Goal: Task Accomplishment & Management: Manage account settings

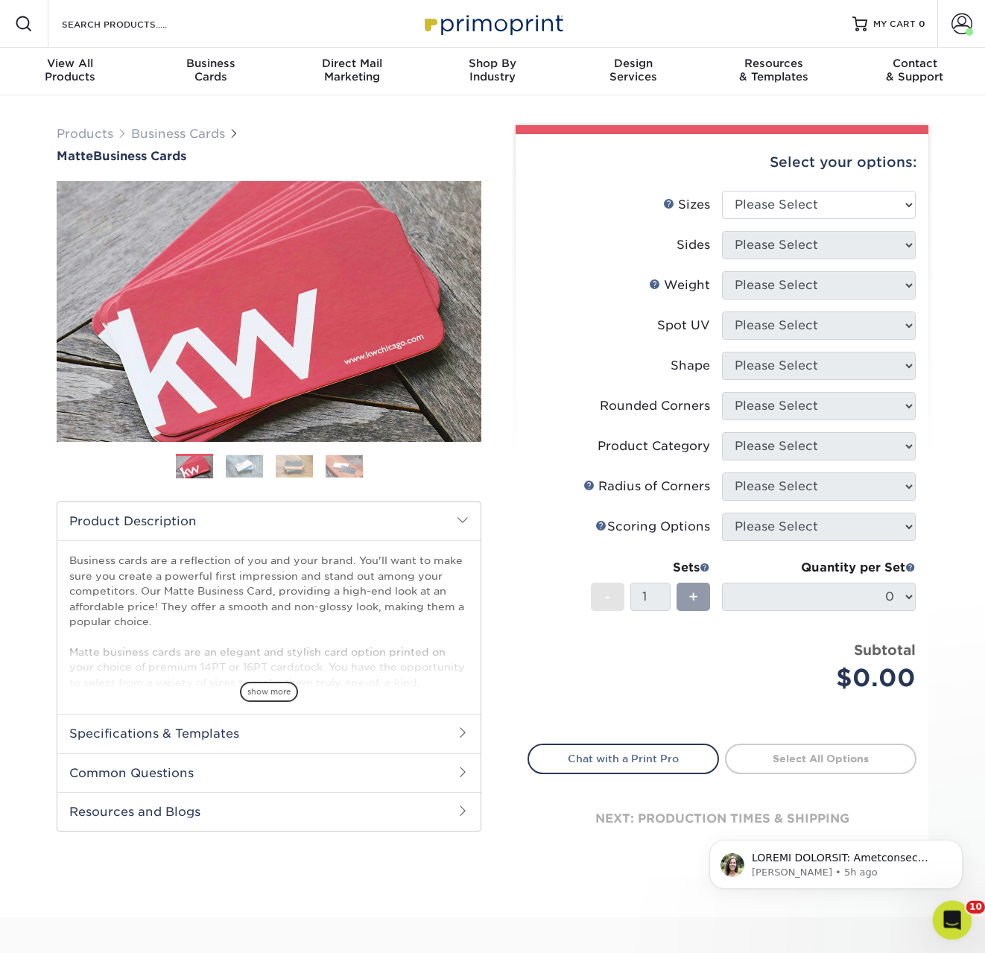
click at [961, 917] on div "Open Intercom Messenger" at bounding box center [950, 917] width 49 height 49
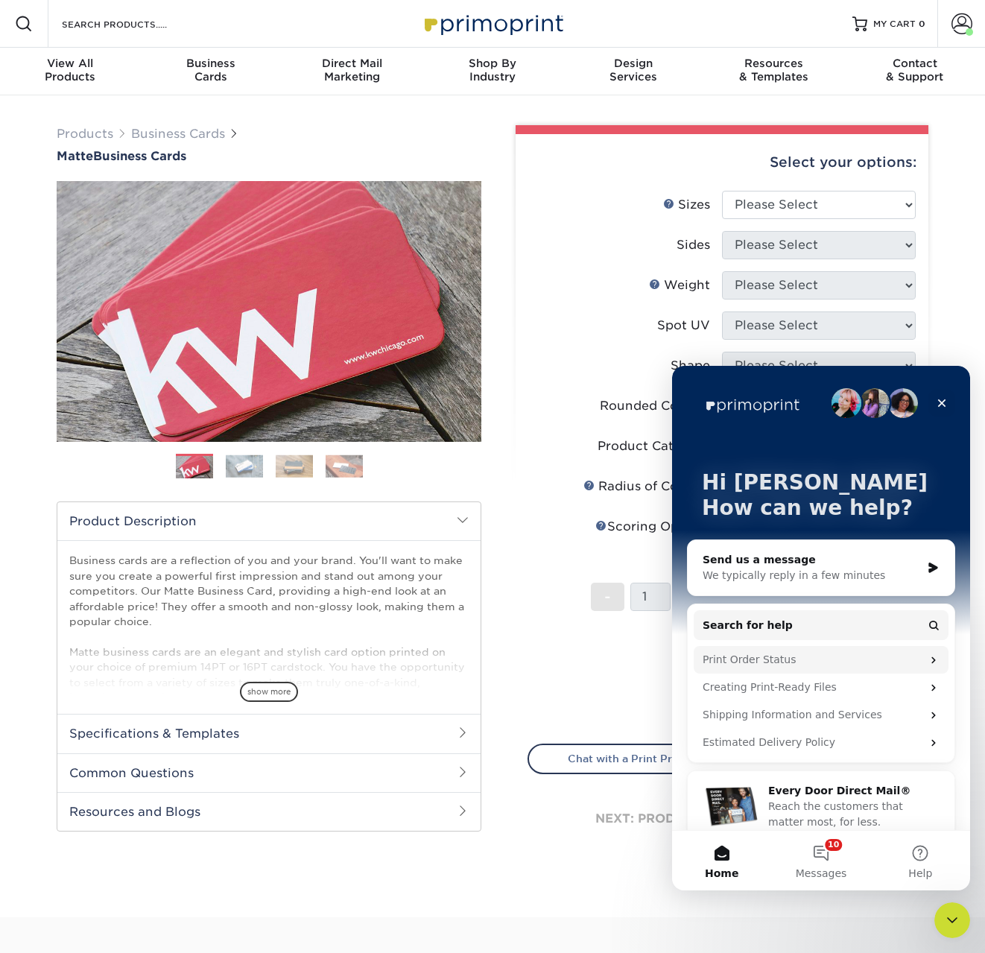
scroll to position [20, 0]
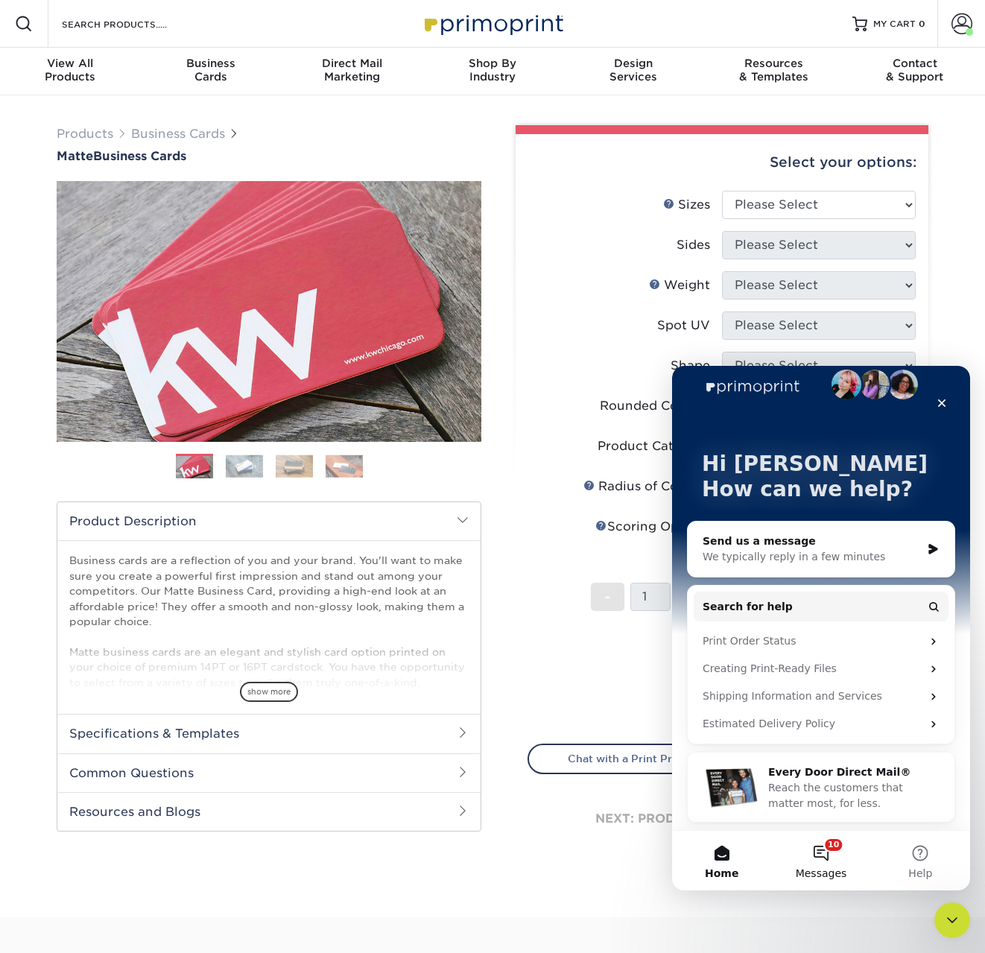
click at [836, 857] on button "10 Messages" at bounding box center [820, 861] width 99 height 60
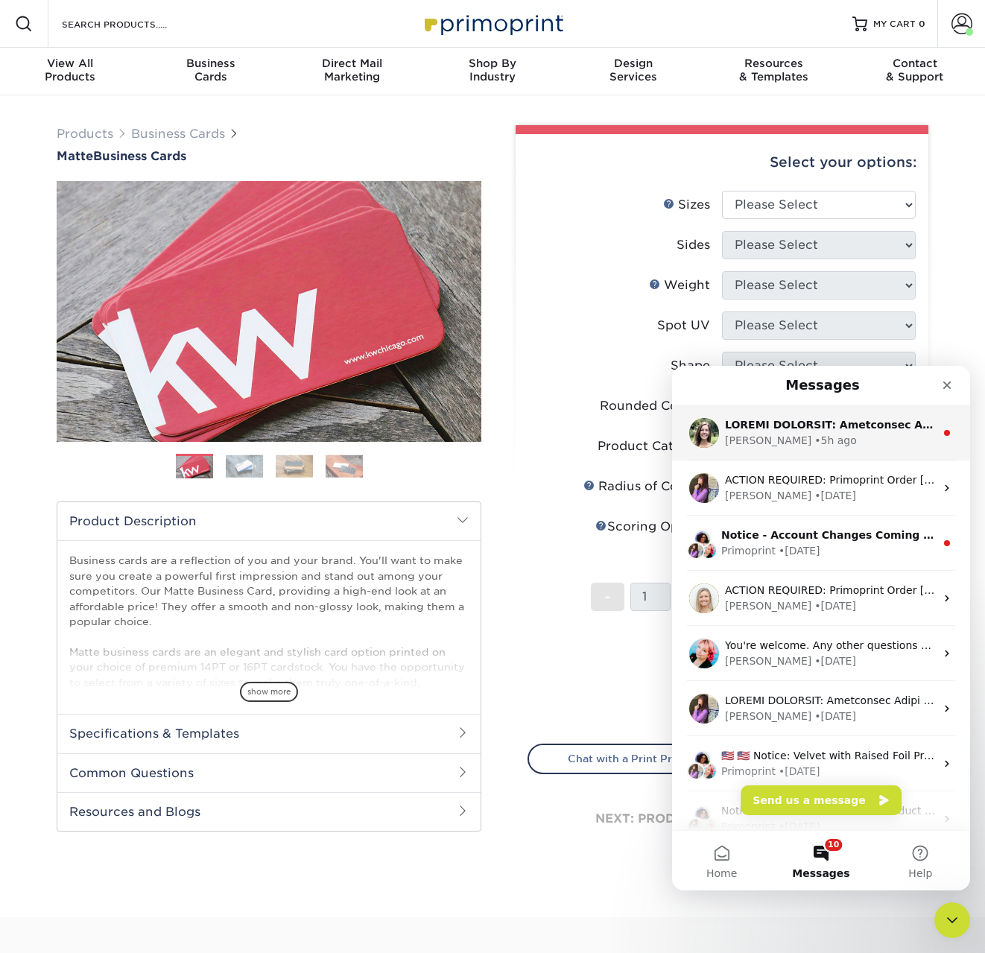
click at [807, 431] on div "Intercom messenger" at bounding box center [830, 425] width 210 height 16
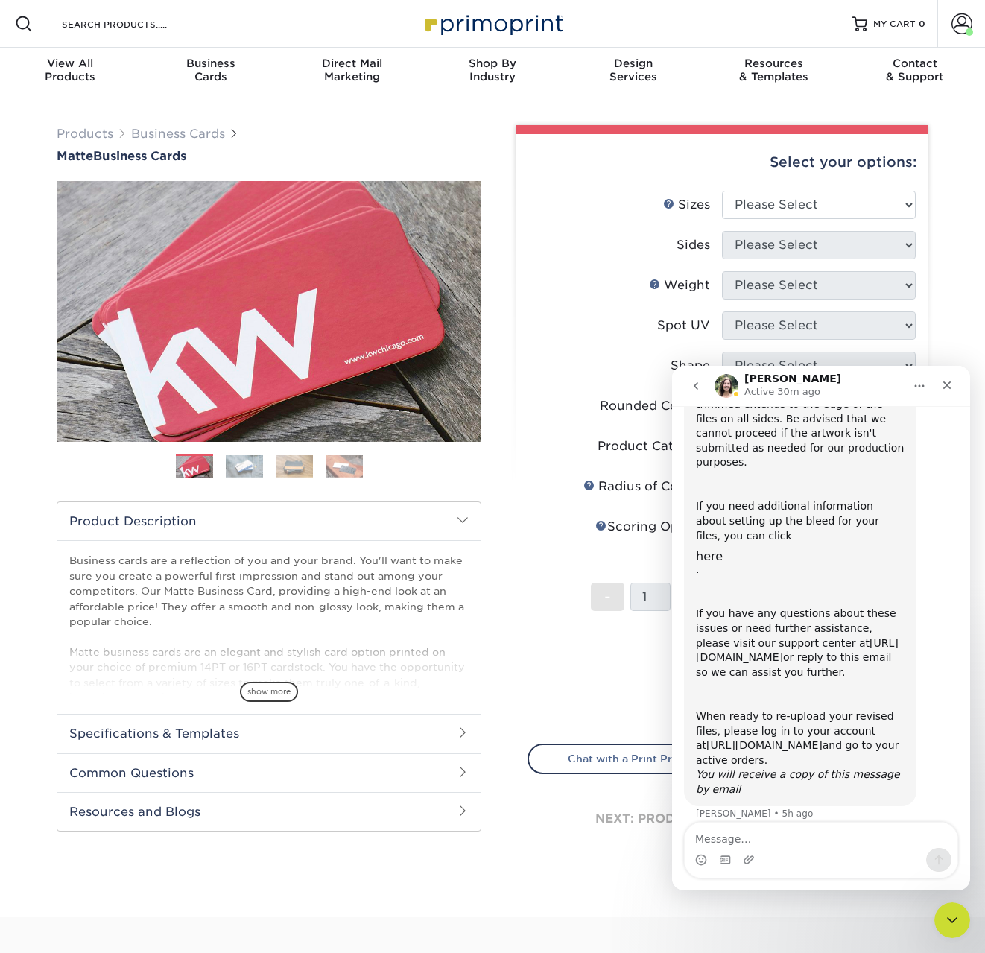
scroll to position [0, 0]
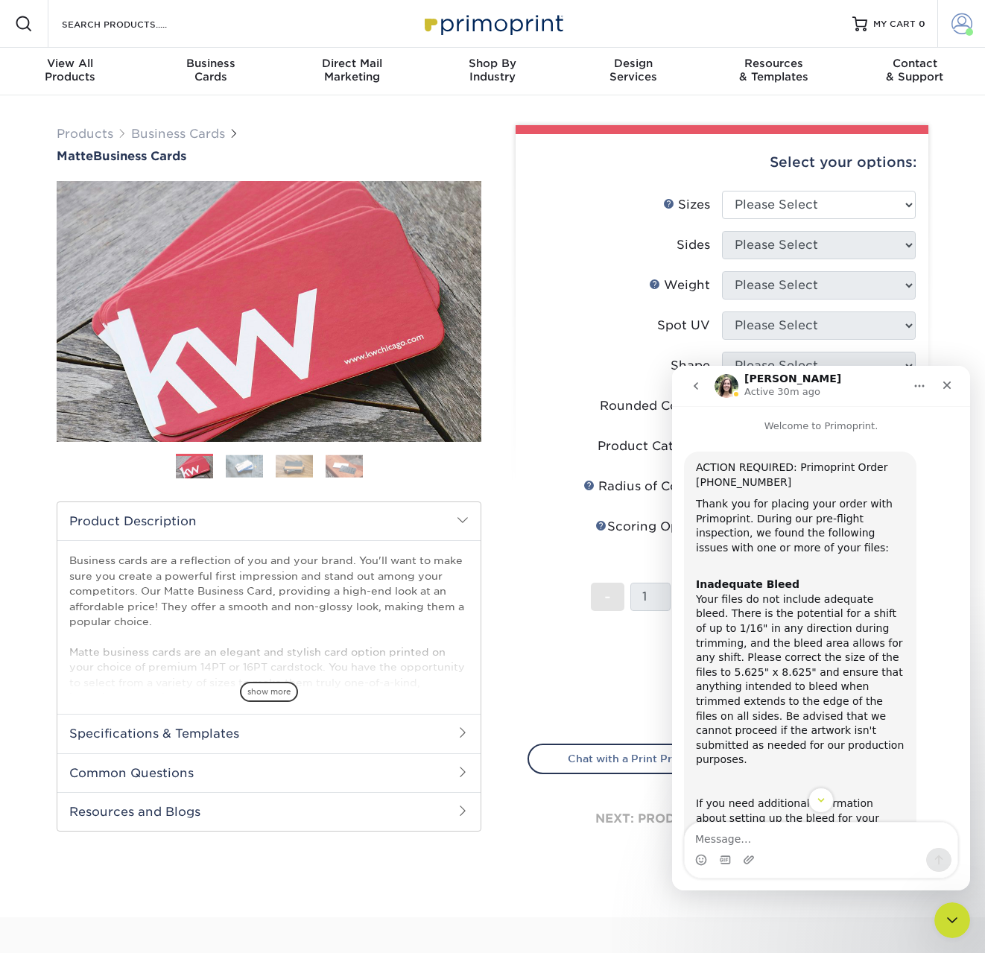
click at [958, 19] on span at bounding box center [962, 23] width 21 height 21
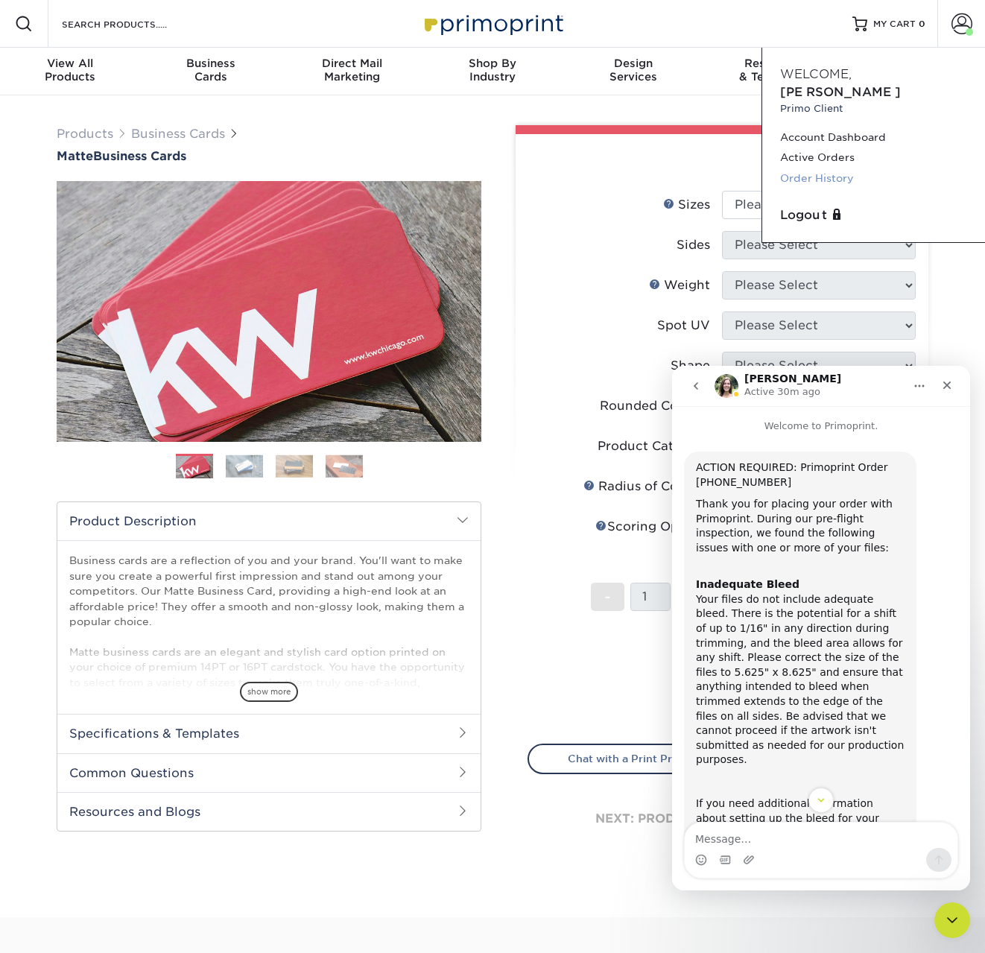
scroll to position [1, 0]
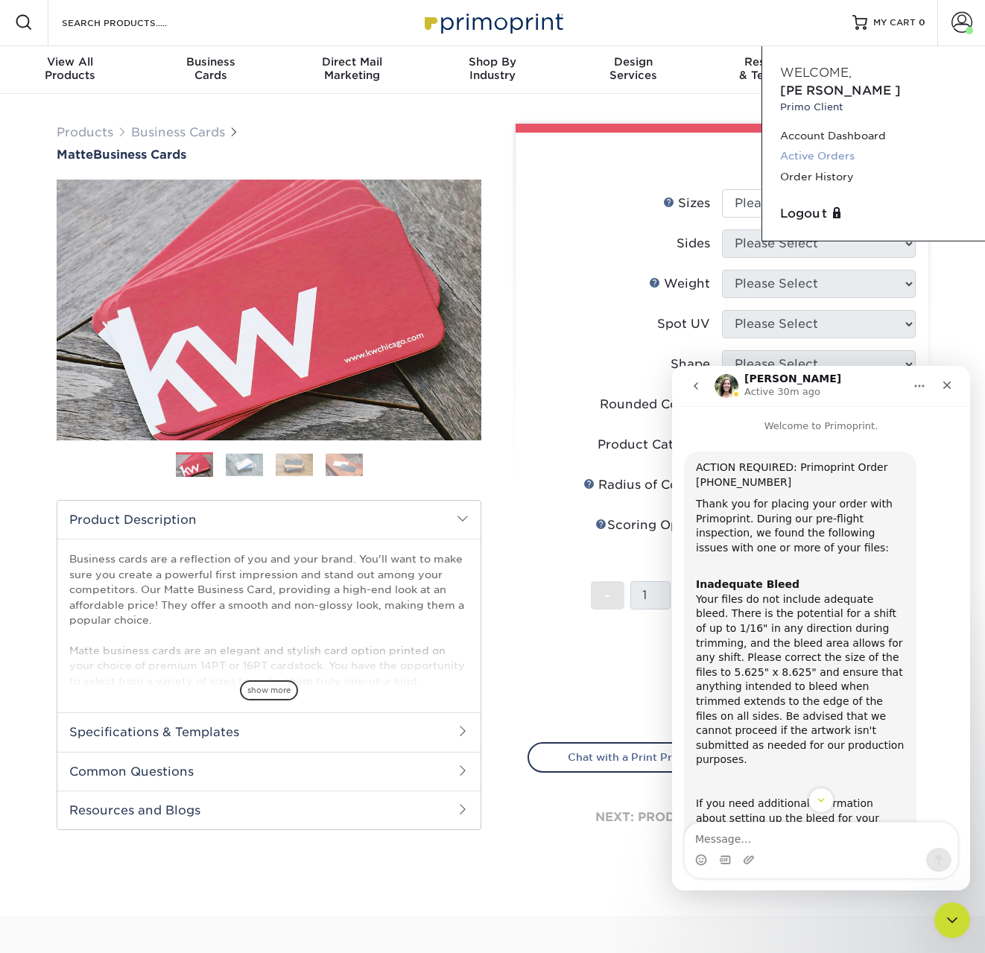
click at [817, 146] on link "Active Orders" at bounding box center [873, 156] width 187 height 20
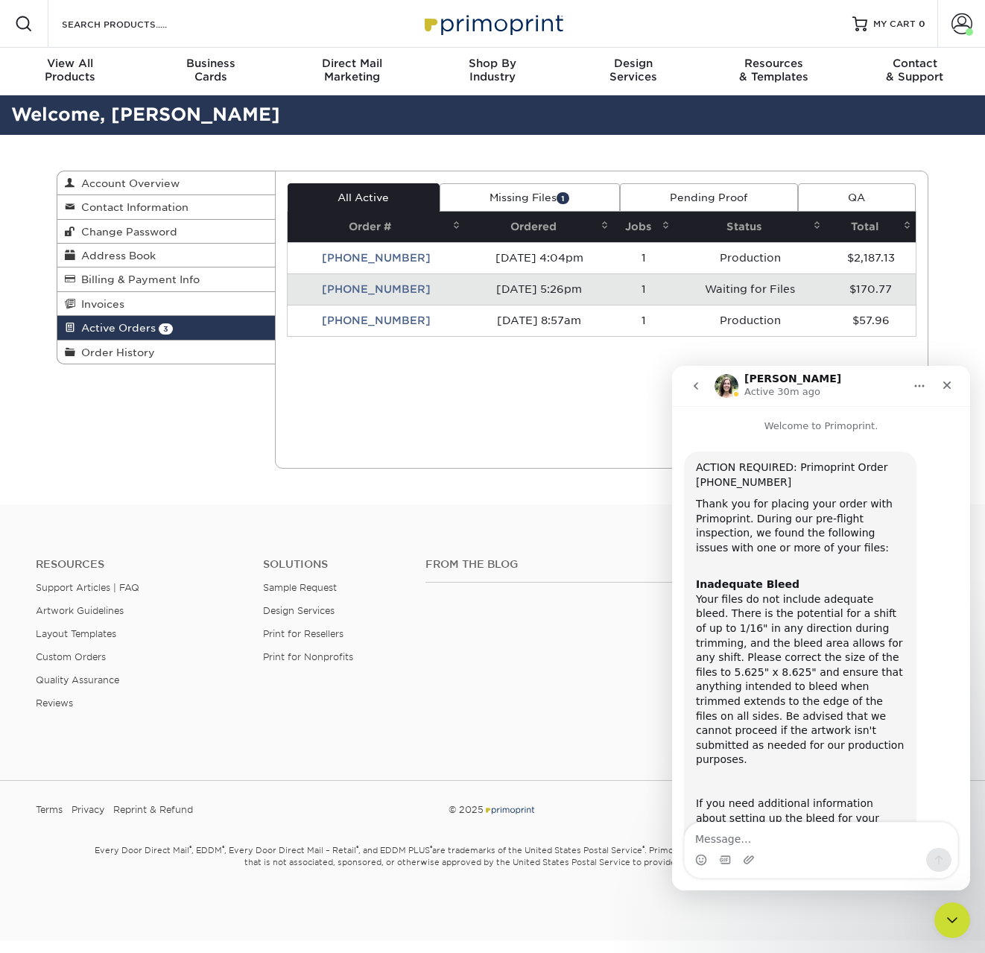
scroll to position [297, 0]
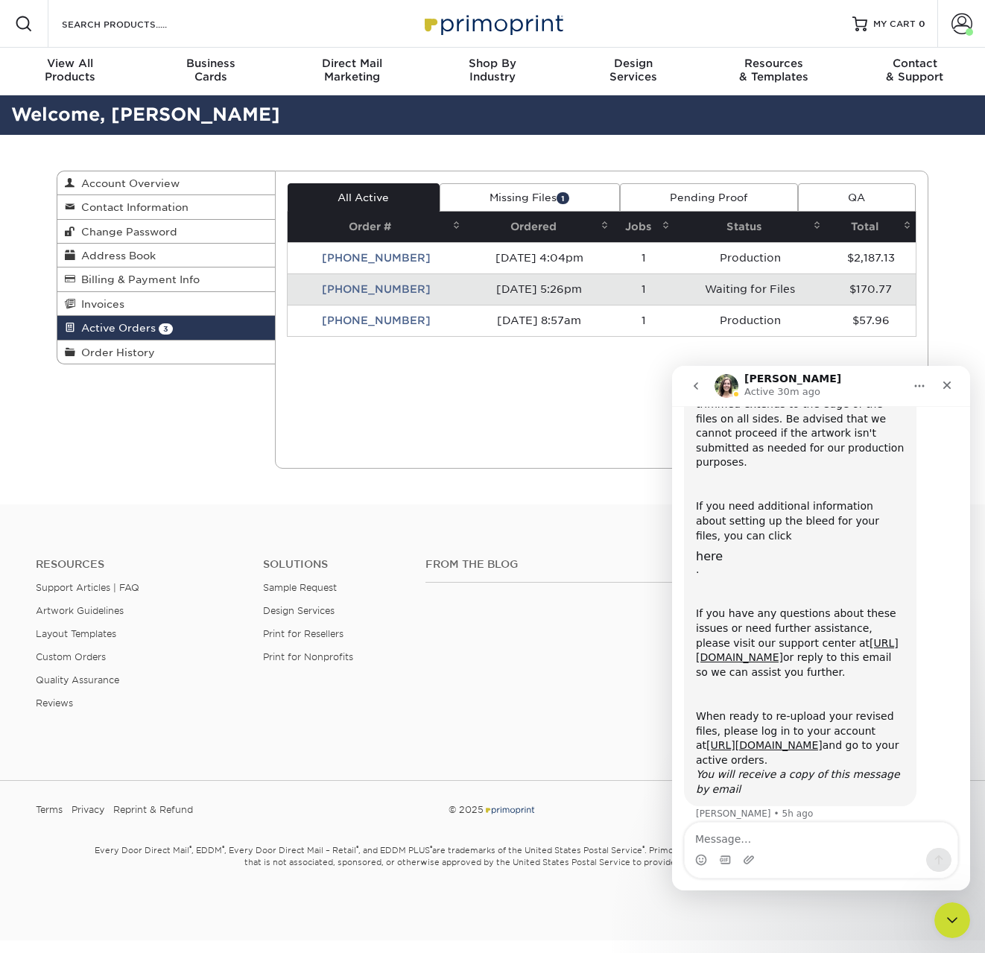
click at [346, 291] on td "25825-52644-555" at bounding box center [377, 288] width 178 height 31
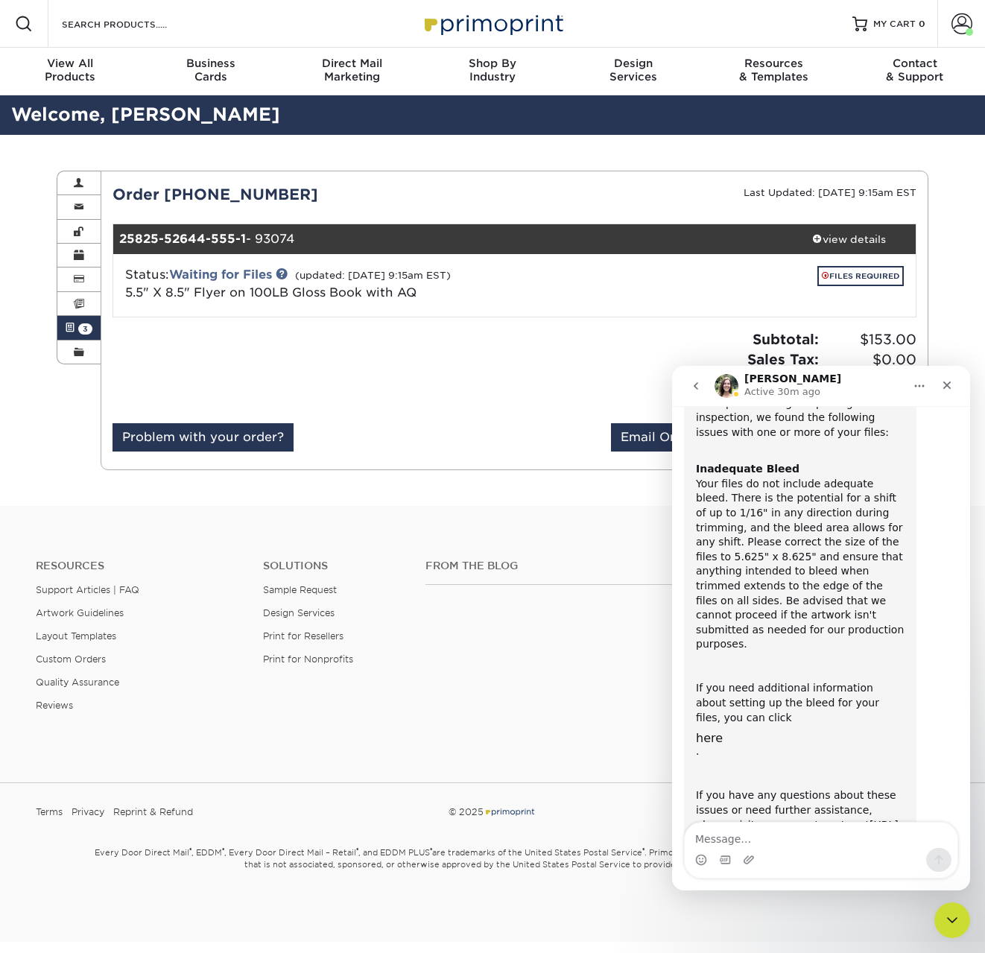
scroll to position [0, 0]
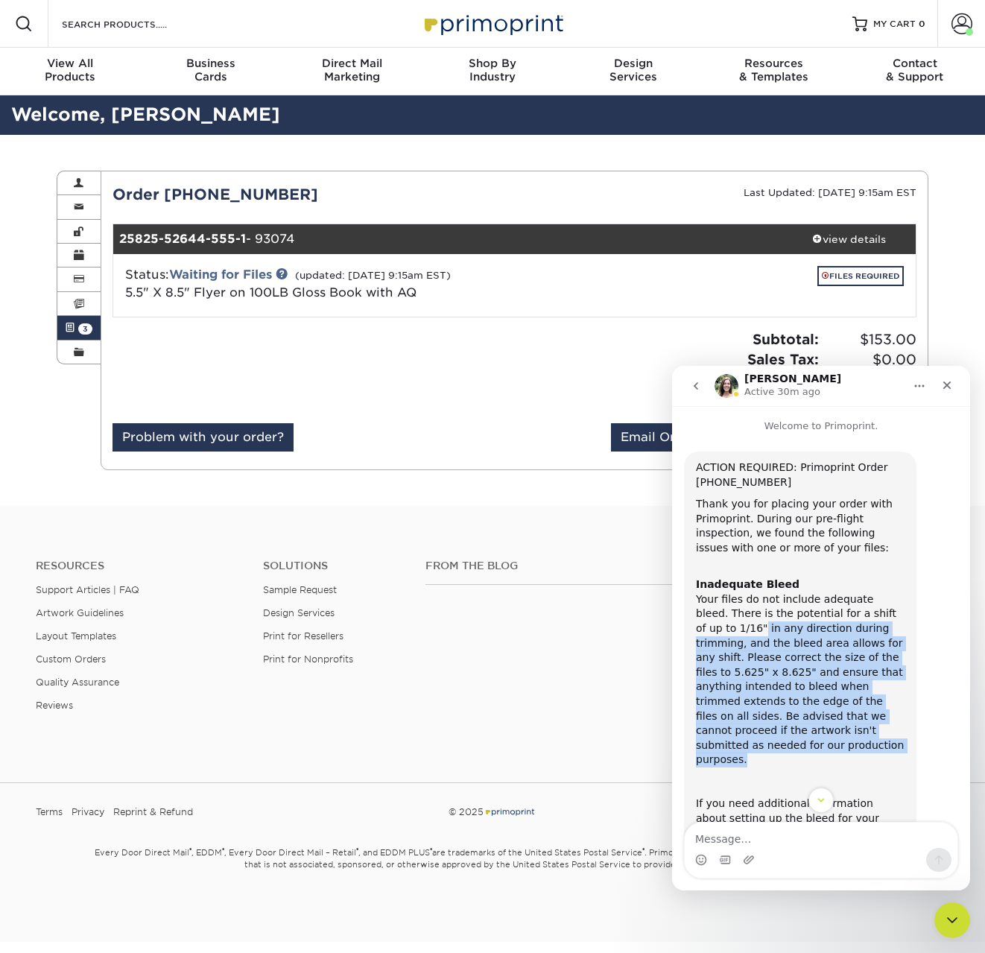
drag, startPoint x: 776, startPoint y: 631, endPoint x: 868, endPoint y: 738, distance: 141.1
click at [868, 738] on div "Inadequate Bleed Your files do not include adequate bleed. There is the potenti…" at bounding box center [800, 665] width 209 height 204
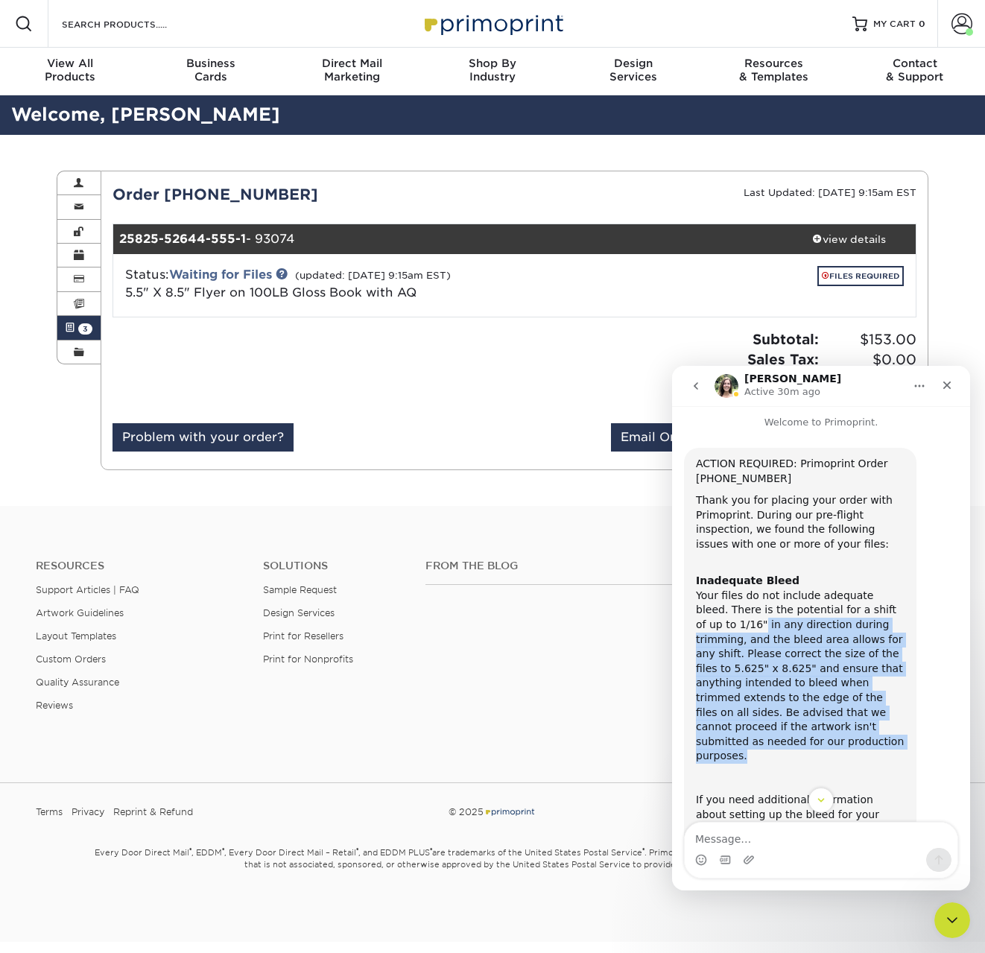
click at [868, 738] on div "Inadequate Bleed Your files do not include adequate bleed. There is the potenti…" at bounding box center [800, 662] width 209 height 204
drag, startPoint x: 732, startPoint y: 662, endPoint x: 901, endPoint y: 727, distance: 181.2
click at [901, 727] on div "Inadequate Bleed Your files do not include adequate bleed. There is the potenti…" at bounding box center [800, 662] width 209 height 204
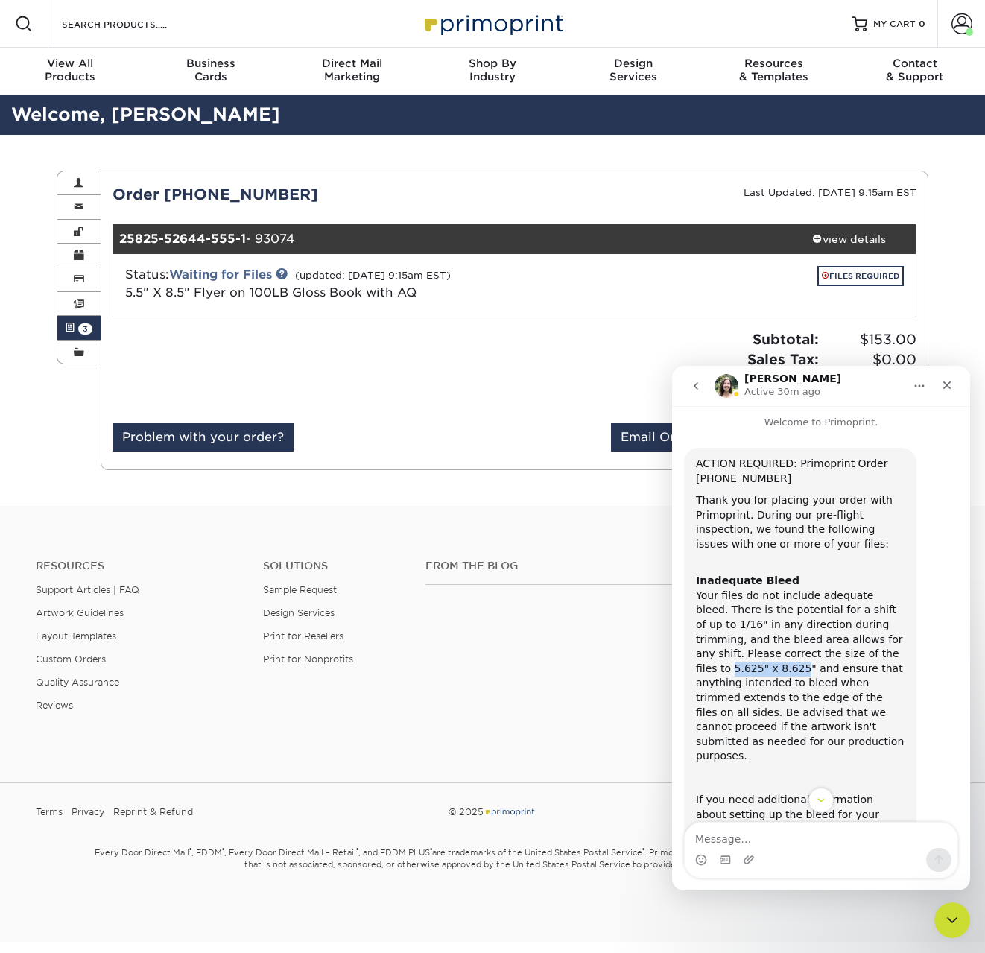
drag, startPoint x: 721, startPoint y: 669, endPoint x: 841, endPoint y: 656, distance: 120.0
click at [841, 656] on div "Inadequate Bleed Your files do not include adequate bleed. There is the potenti…" at bounding box center [800, 662] width 209 height 204
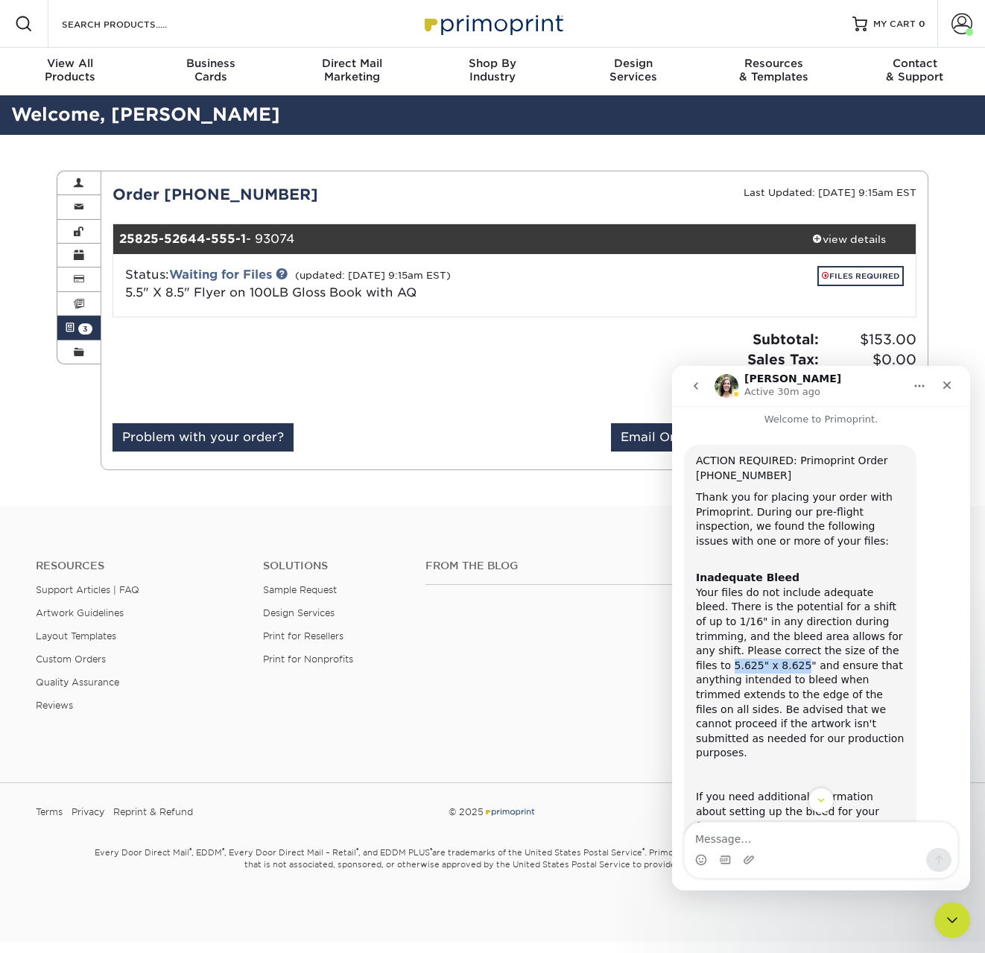
scroll to position [5, 0]
copy div "5.625" x 8.625"
click at [859, 237] on div "view details" at bounding box center [849, 239] width 134 height 15
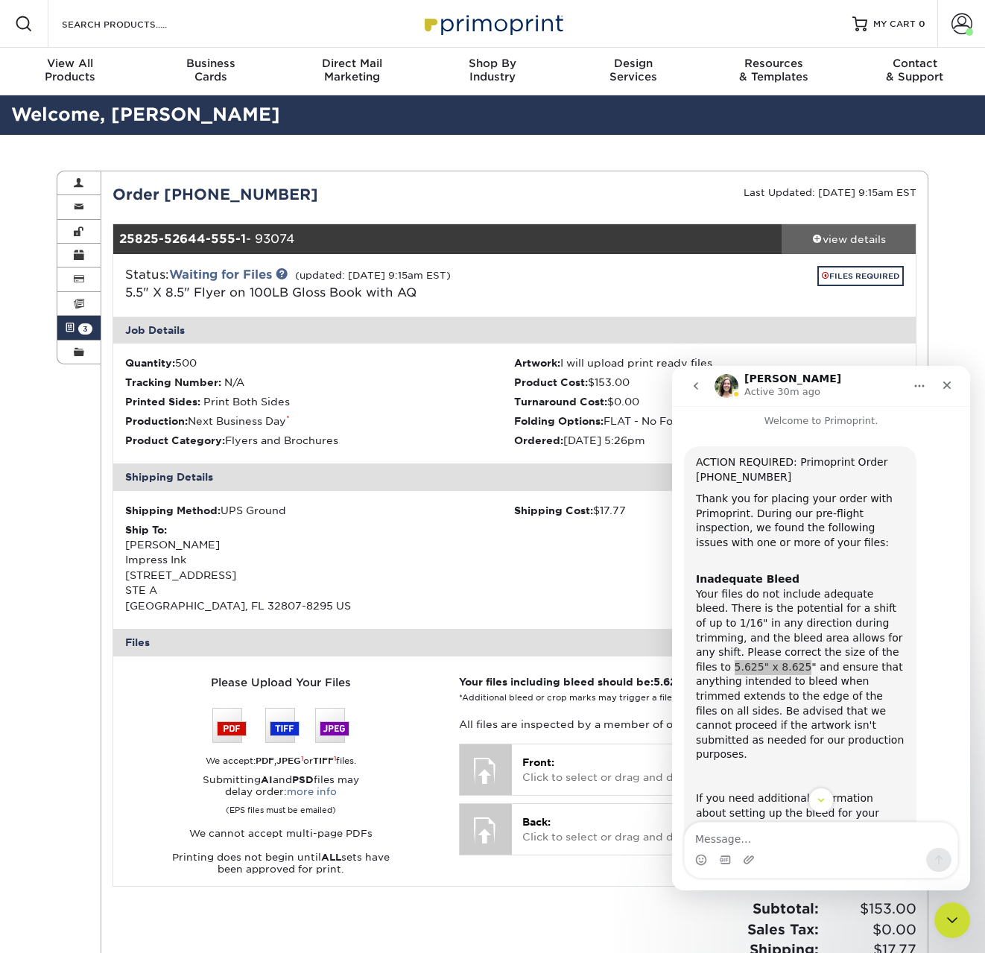
click at [847, 237] on div "view details" at bounding box center [849, 239] width 134 height 15
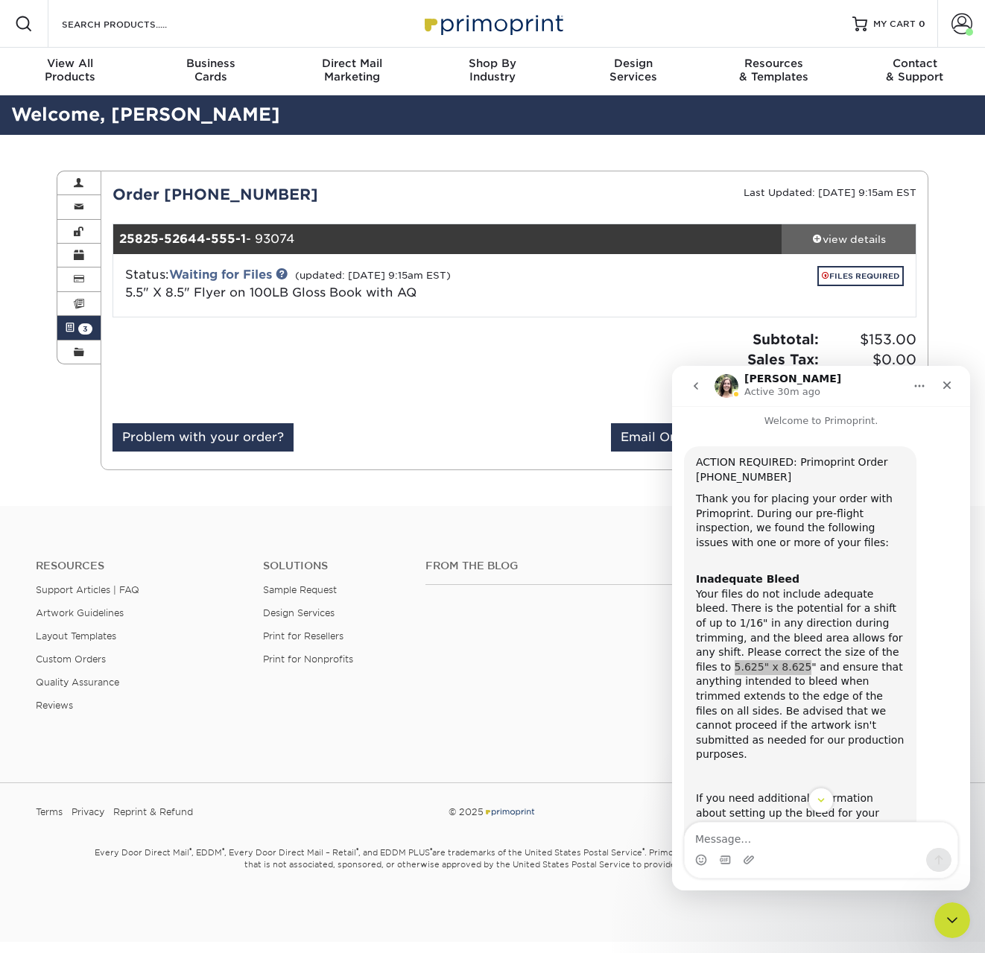
click at [847, 237] on div "view details" at bounding box center [849, 239] width 134 height 15
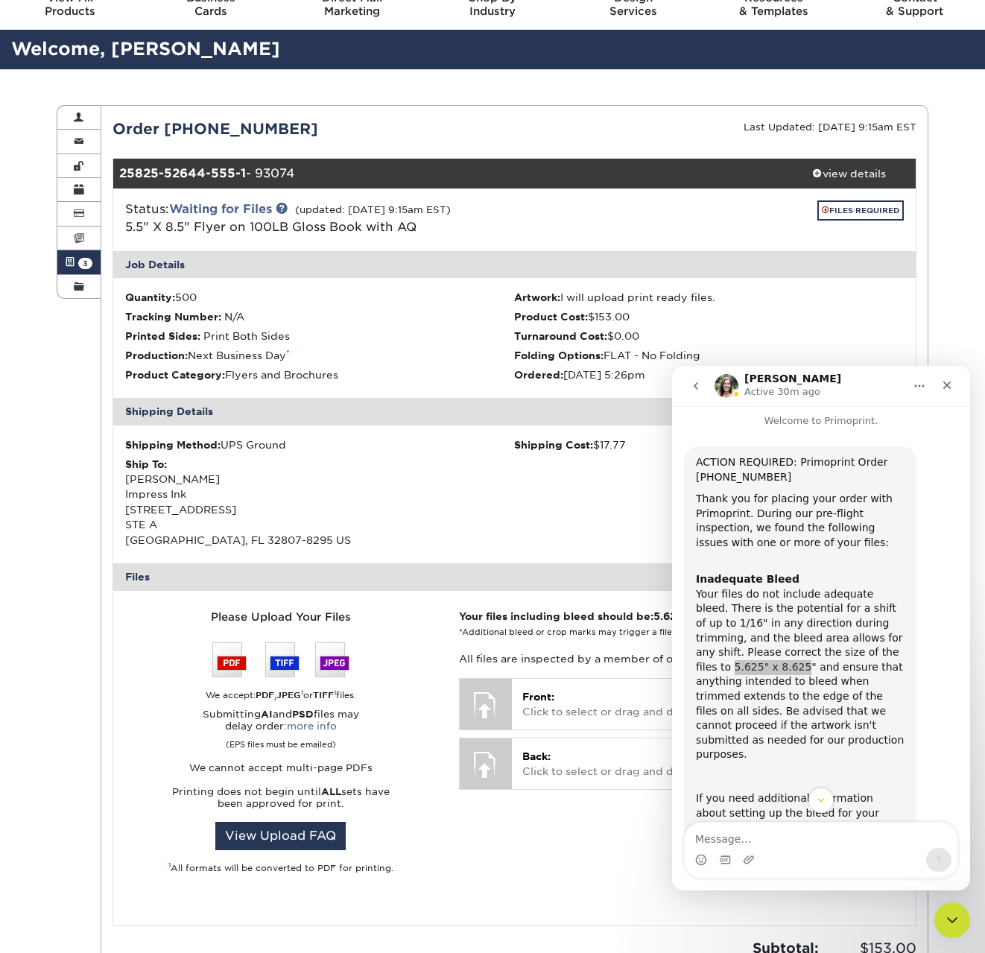
scroll to position [69, 0]
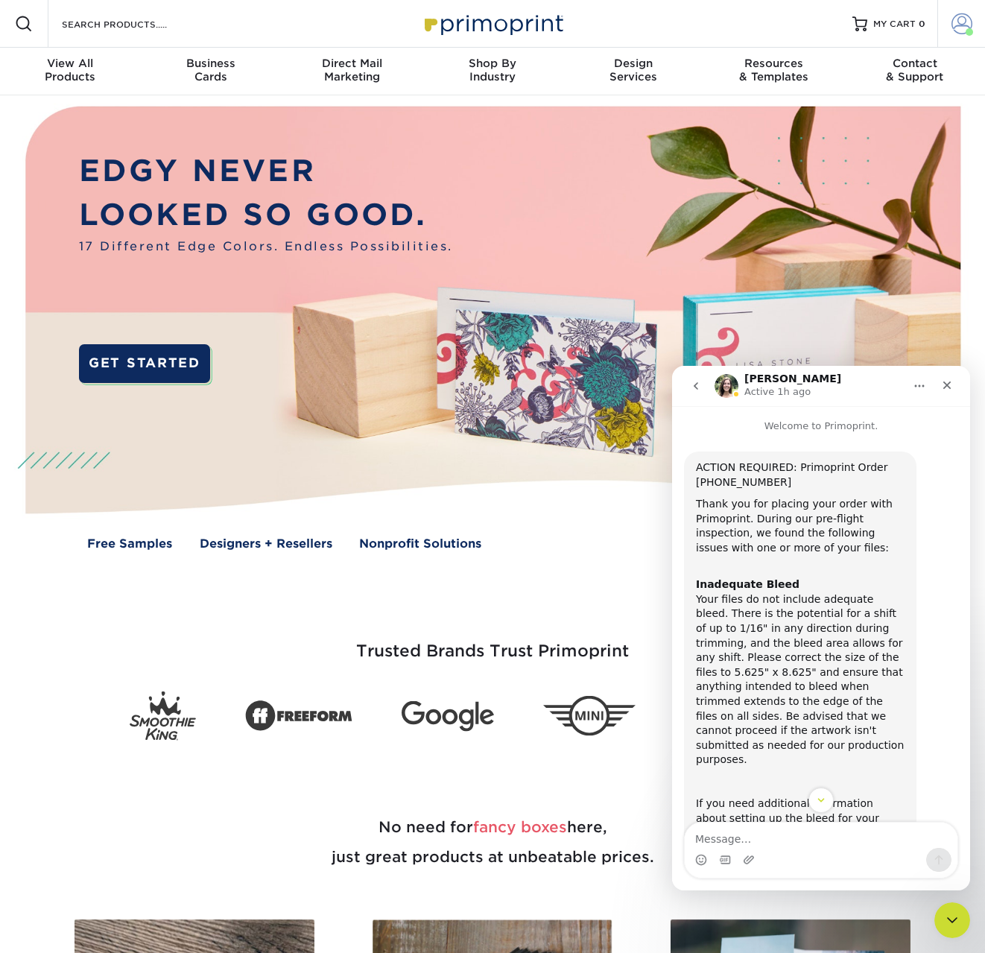
click at [949, 25] on link "Account" at bounding box center [961, 24] width 48 height 48
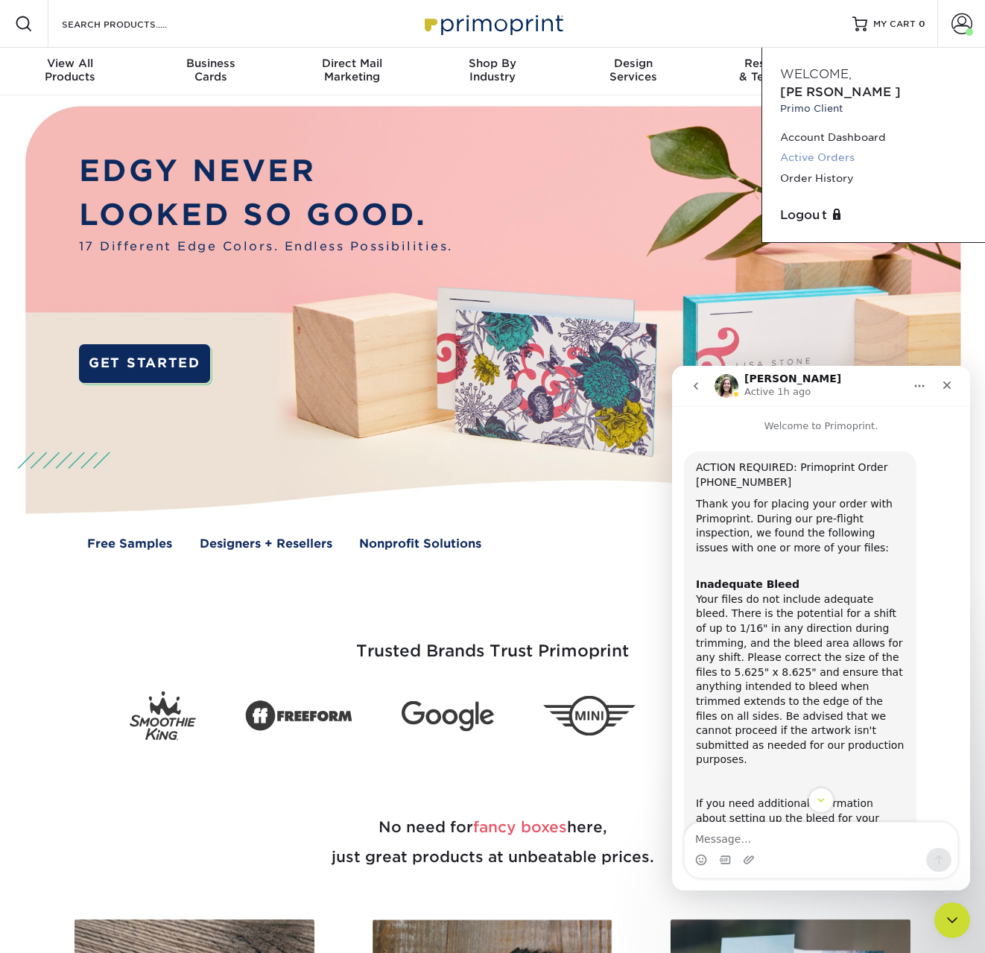
click at [797, 148] on link "Active Orders" at bounding box center [873, 158] width 187 height 20
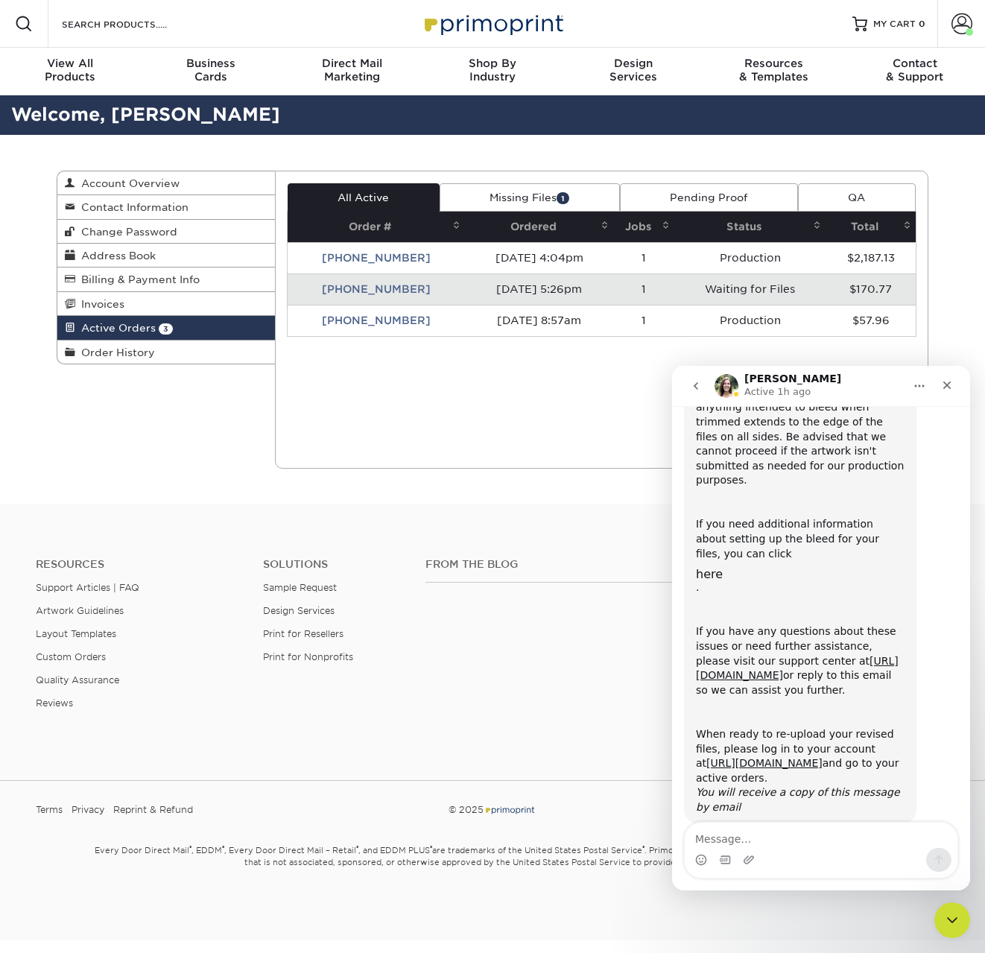
scroll to position [297, 0]
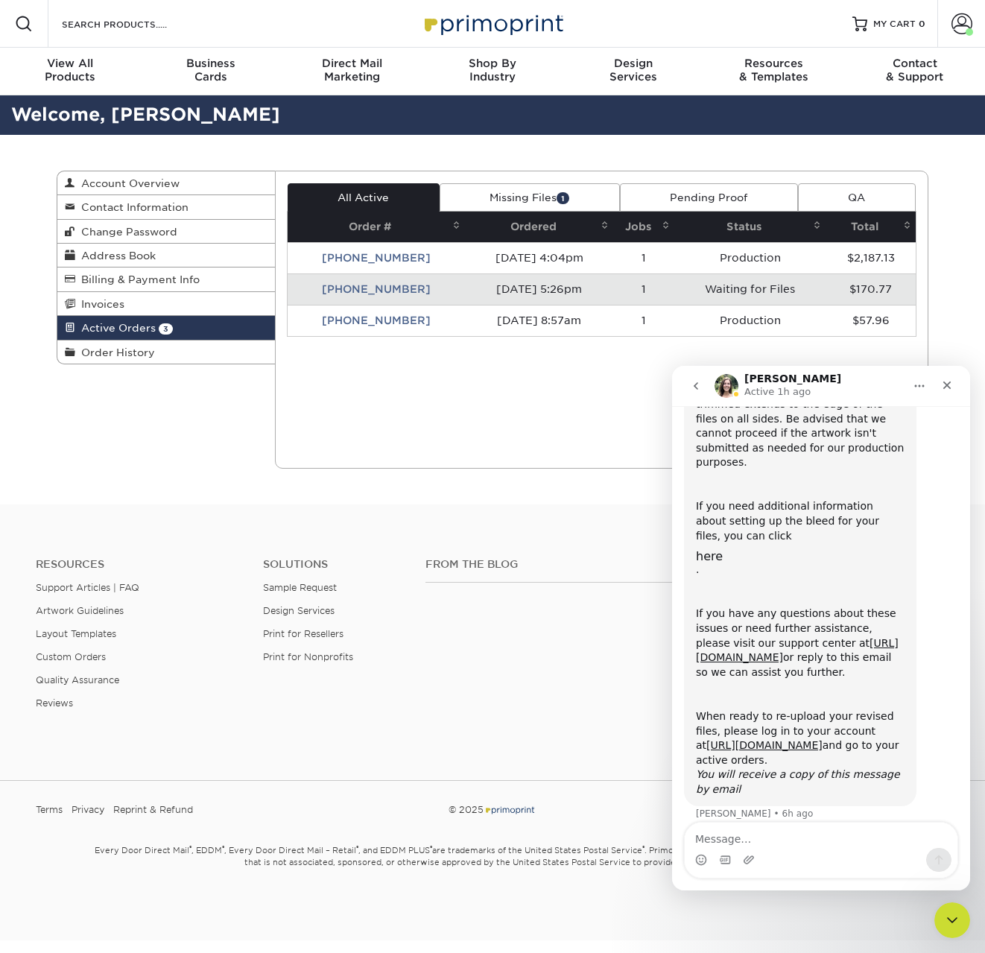
click at [389, 294] on td "[PHONE_NUMBER]" at bounding box center [377, 288] width 178 height 31
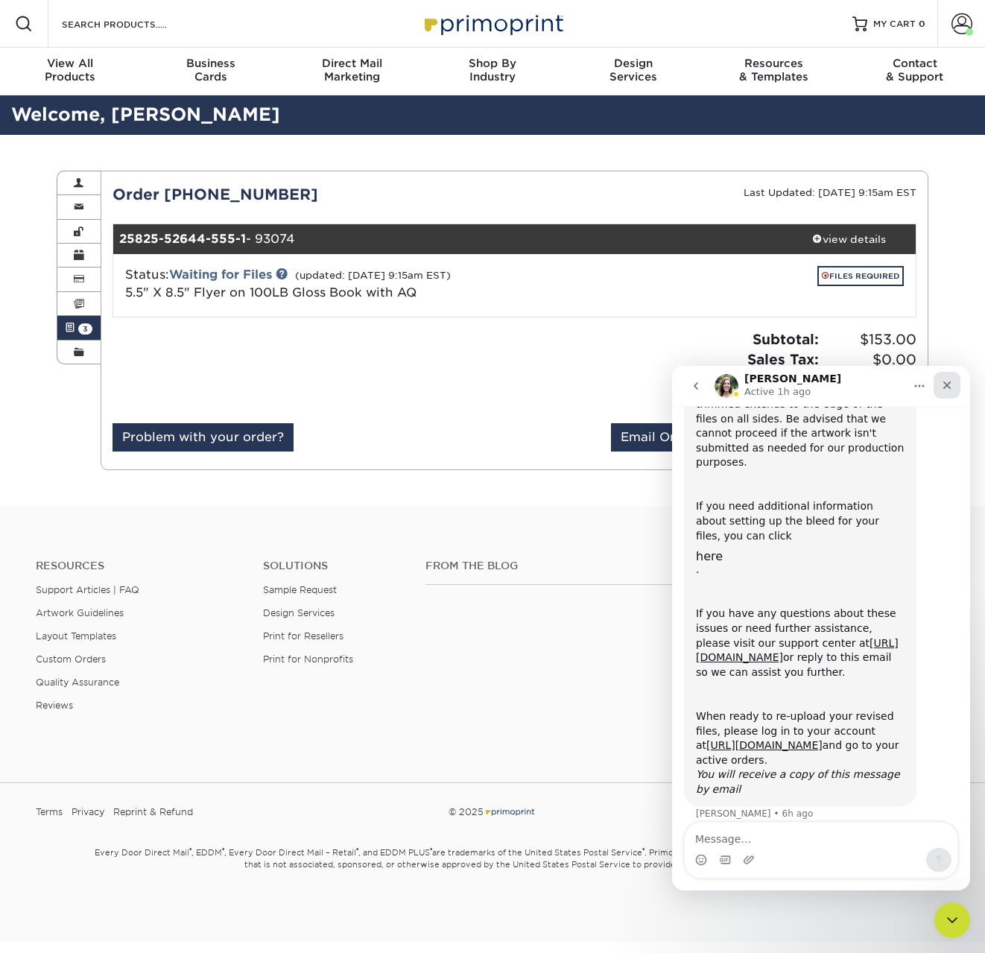
click at [937, 383] on div "Close" at bounding box center [947, 385] width 27 height 27
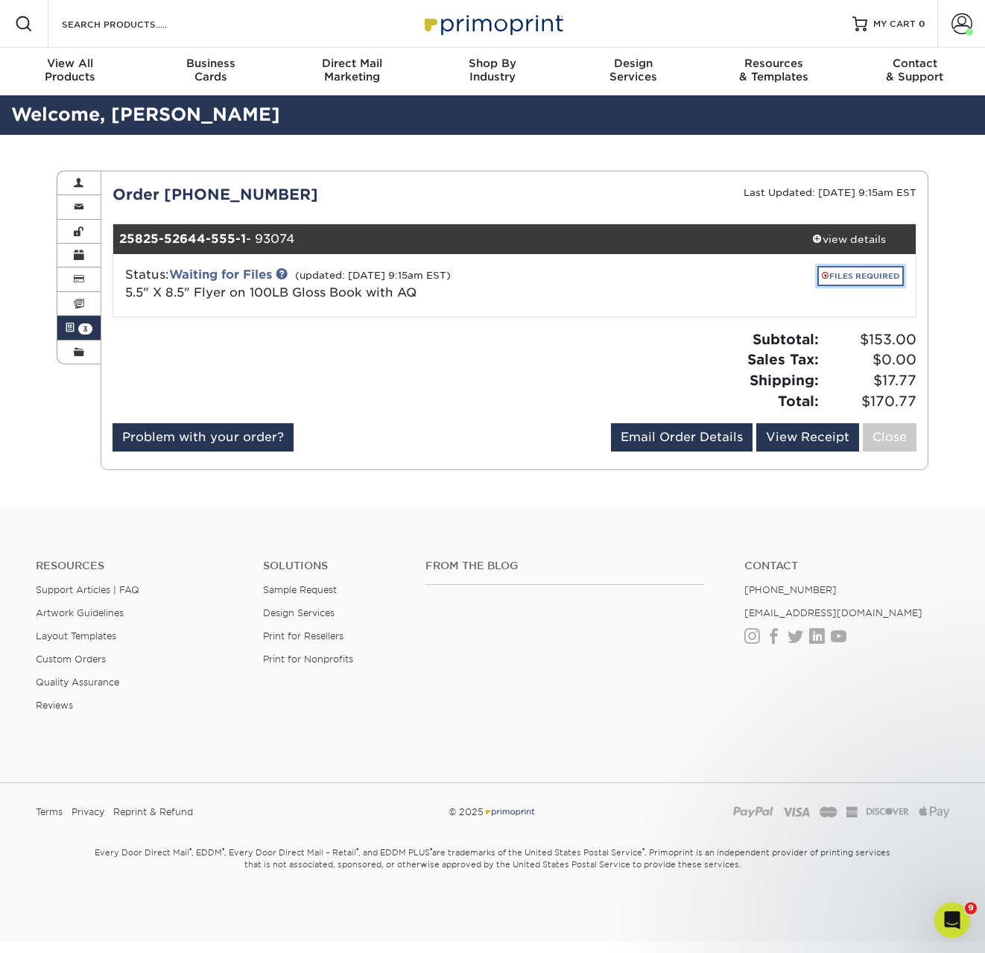
click at [866, 284] on link "FILES REQUIRED" at bounding box center [860, 276] width 86 height 20
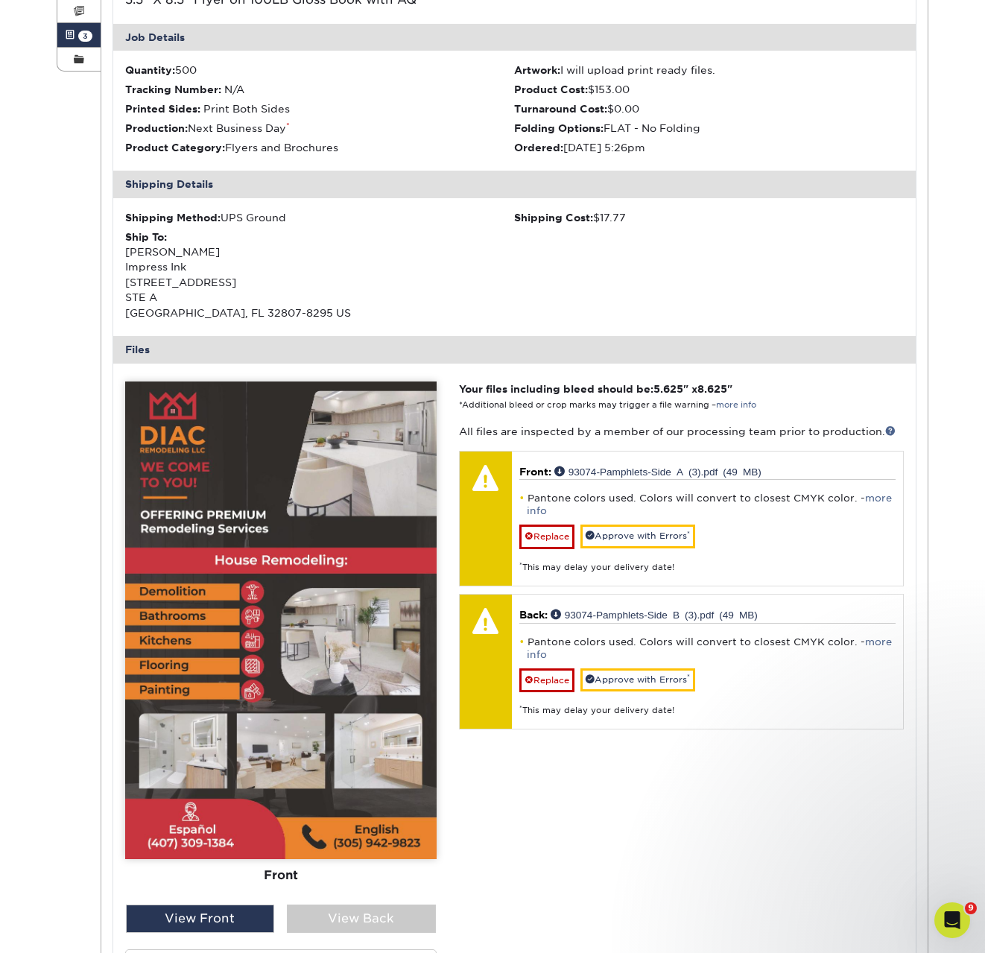
scroll to position [376, 0]
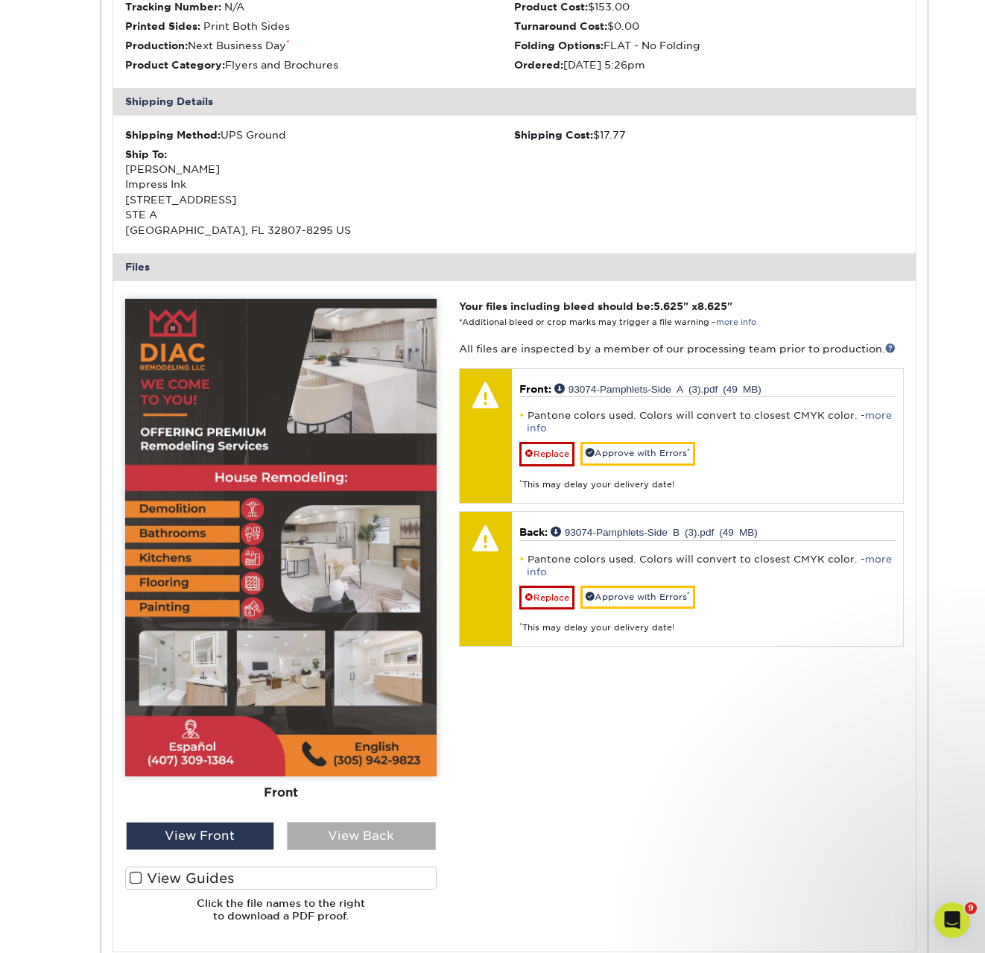
click at [342, 828] on div "View Back" at bounding box center [361, 836] width 149 height 28
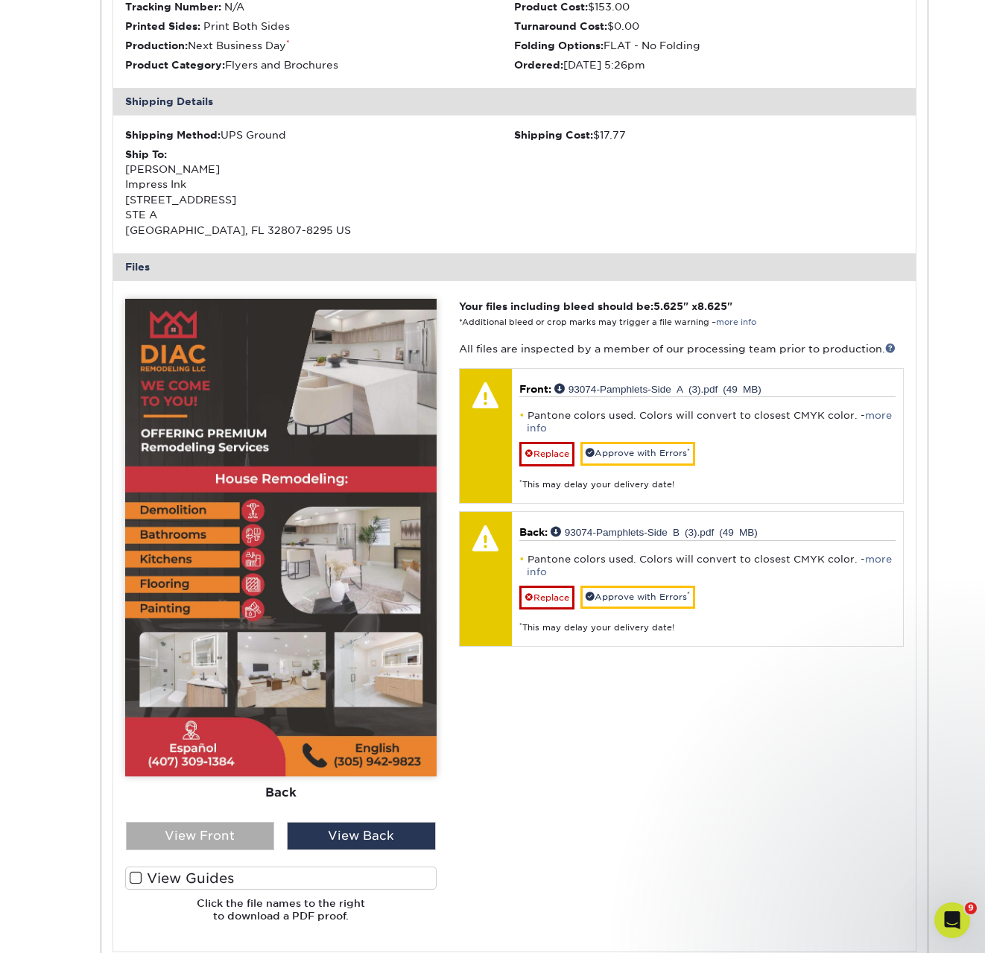
click at [260, 844] on div "View Front" at bounding box center [200, 836] width 149 height 28
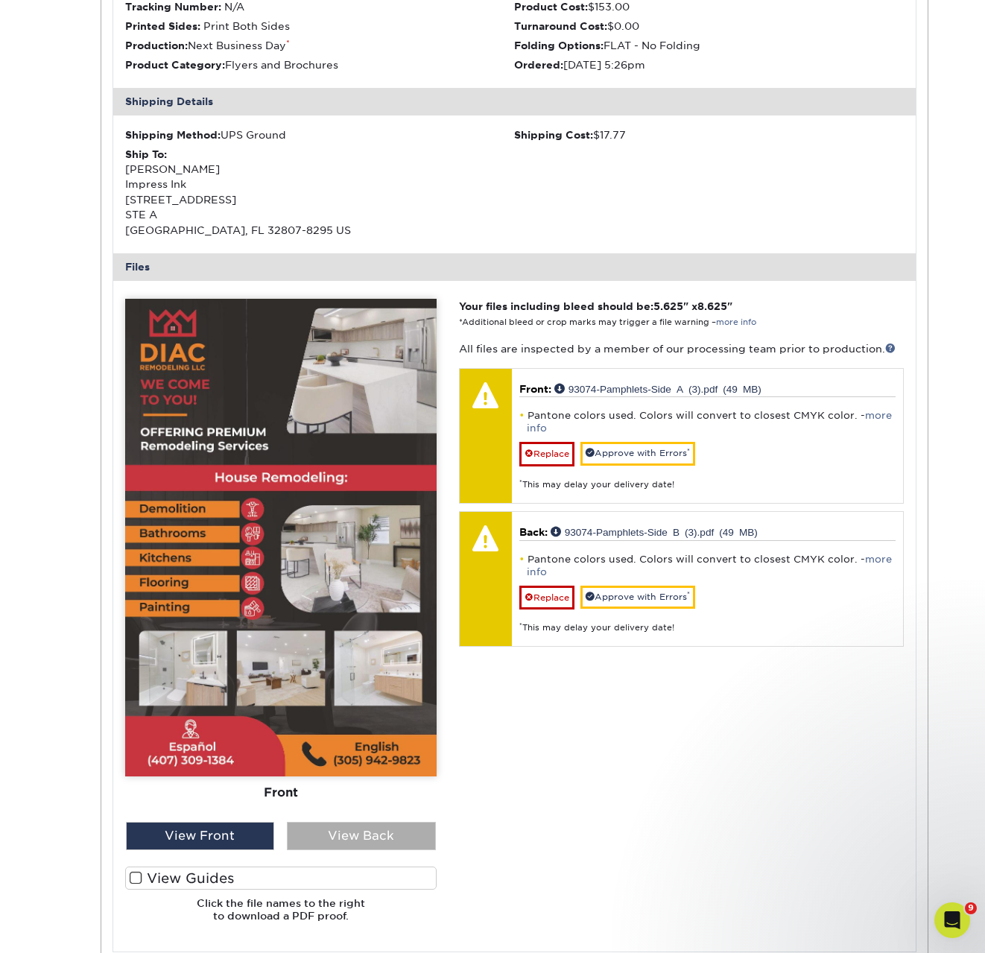
click at [320, 841] on div "View Back" at bounding box center [361, 836] width 149 height 28
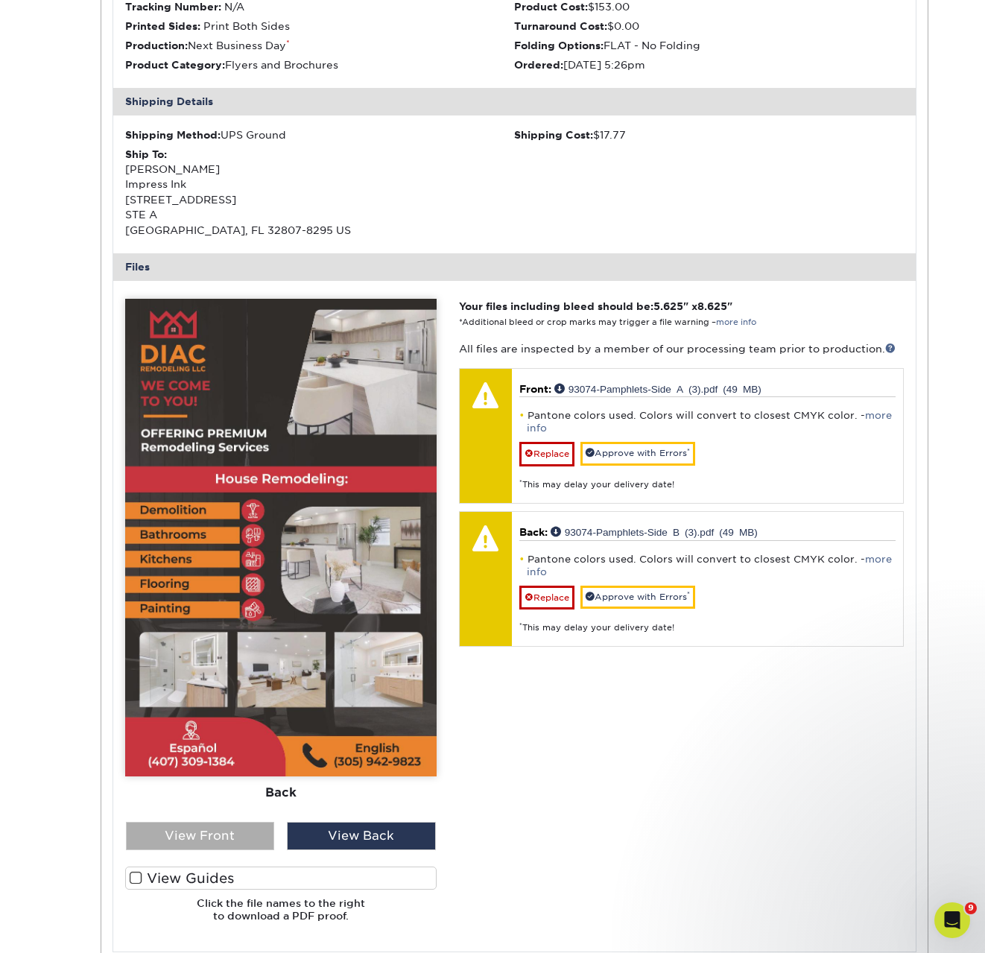
click at [203, 834] on div "View Front" at bounding box center [200, 836] width 149 height 28
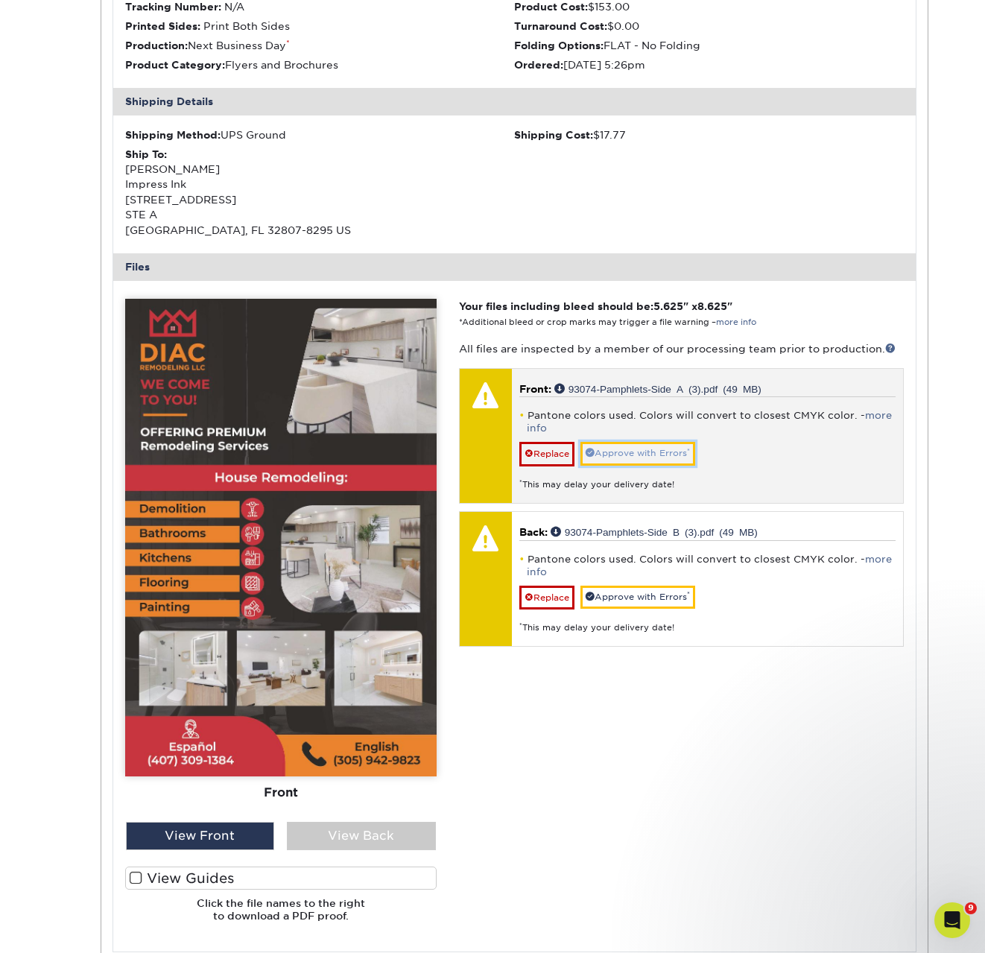
click at [650, 458] on link "Approve with Errors *" at bounding box center [637, 453] width 115 height 23
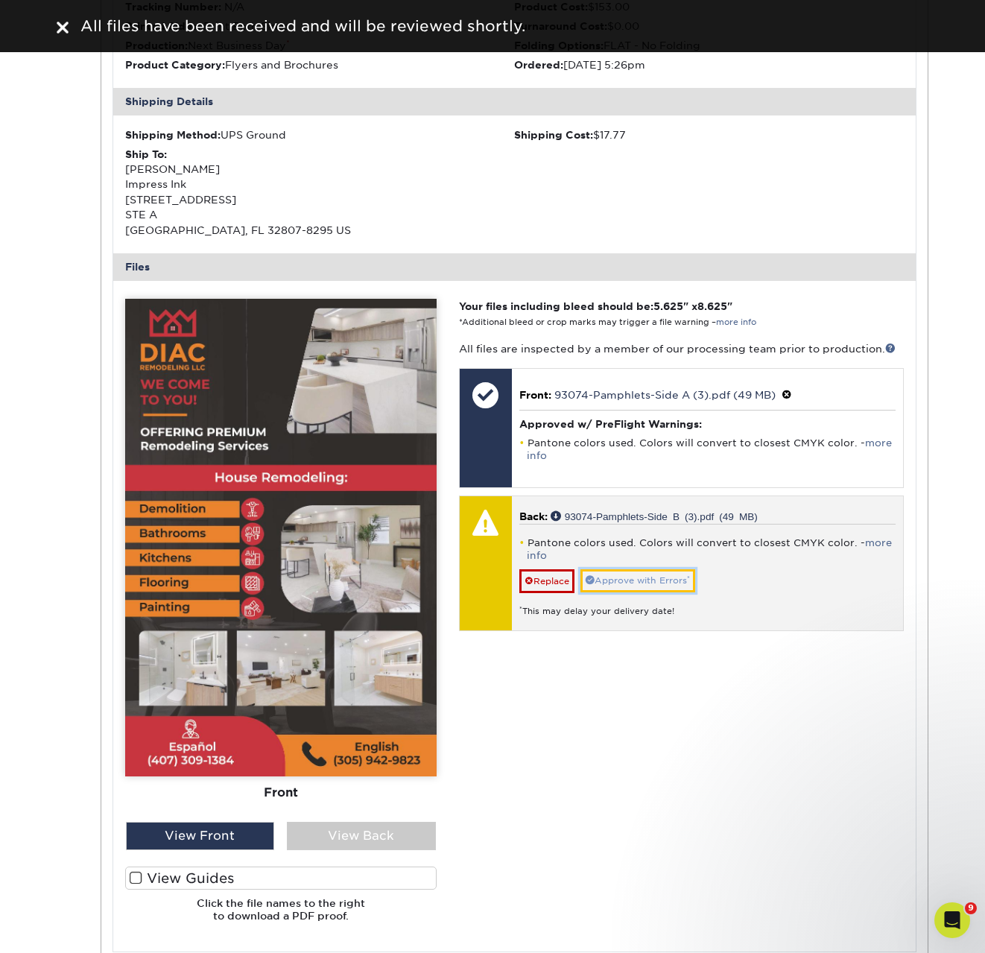
click at [627, 584] on link "Approve with Errors *" at bounding box center [637, 580] width 115 height 23
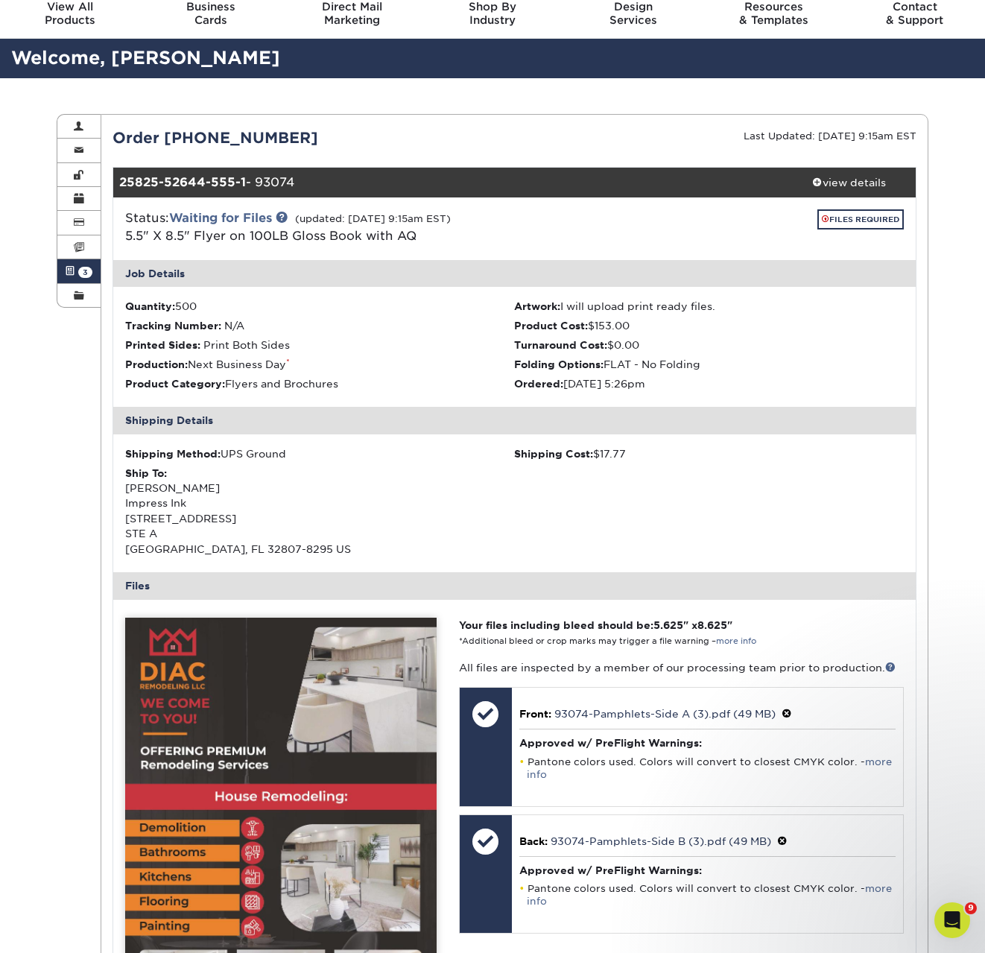
scroll to position [0, 0]
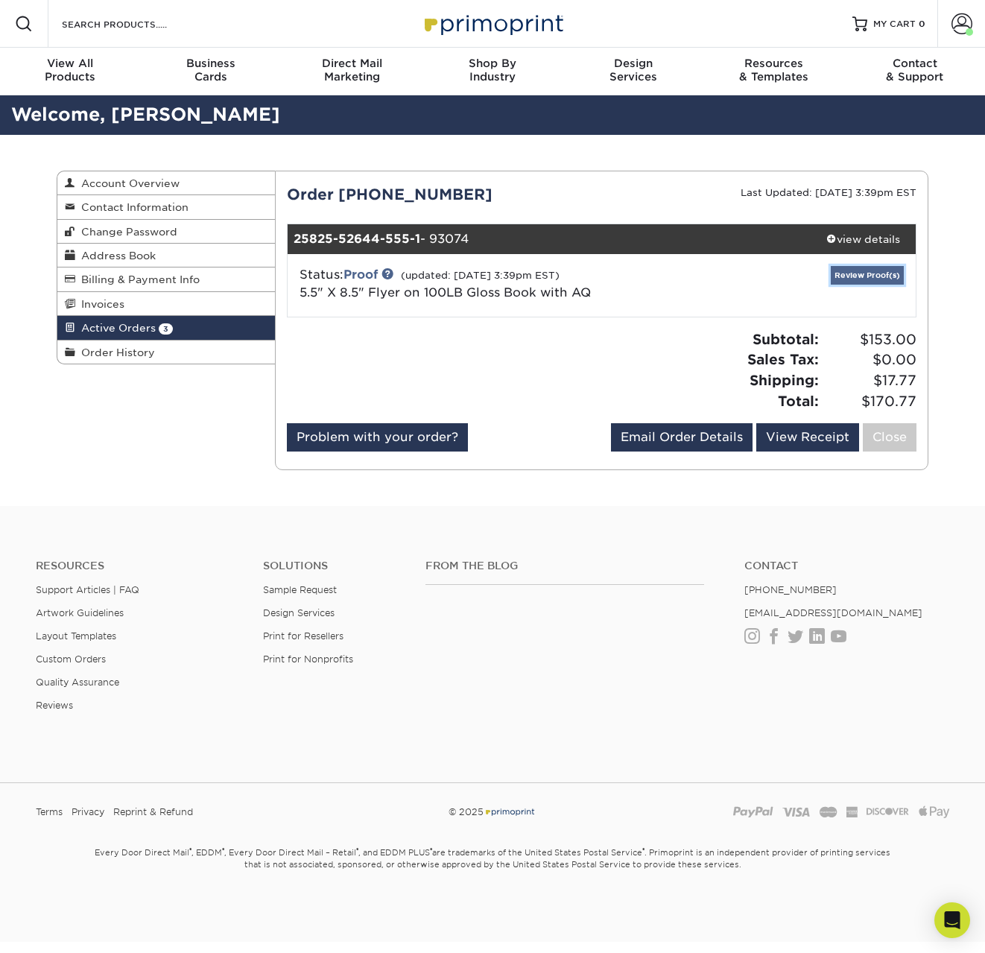
click at [853, 272] on link "Review Proof(s)" at bounding box center [867, 275] width 73 height 19
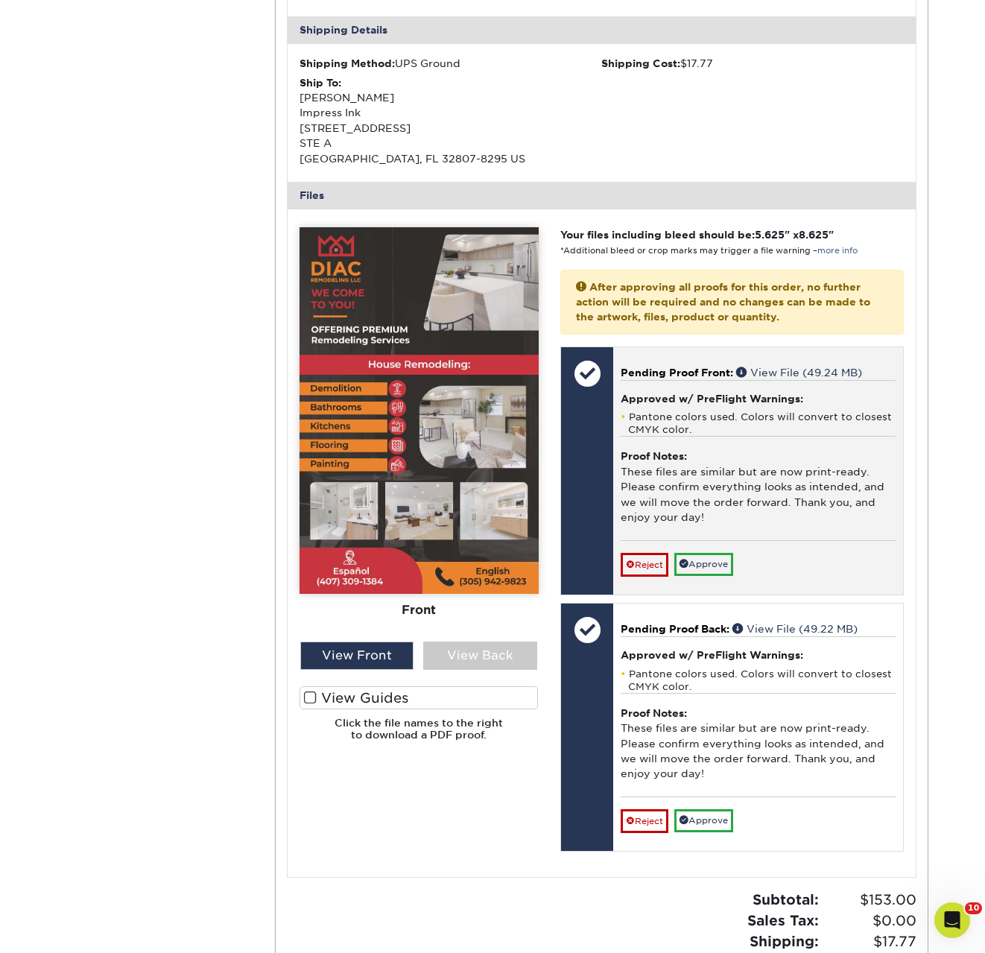
scroll to position [452, 0]
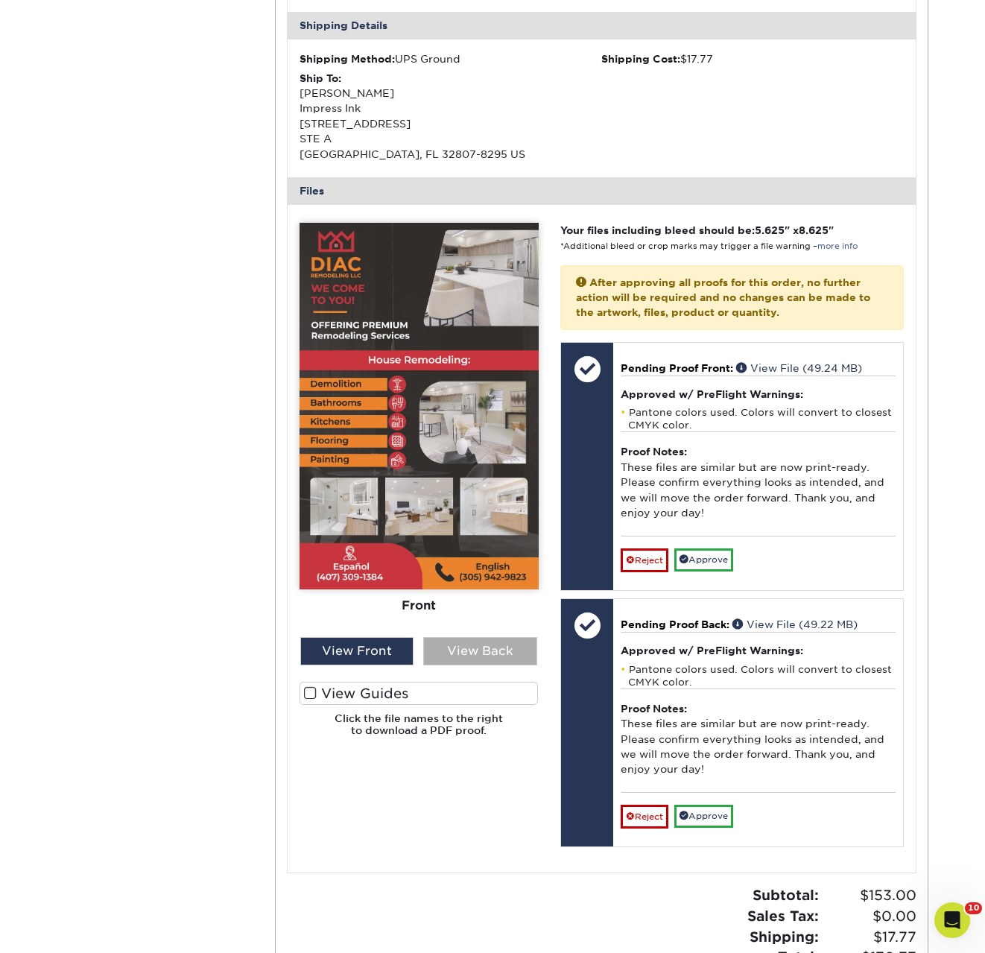
click at [495, 648] on div "View Back" at bounding box center [480, 651] width 114 height 28
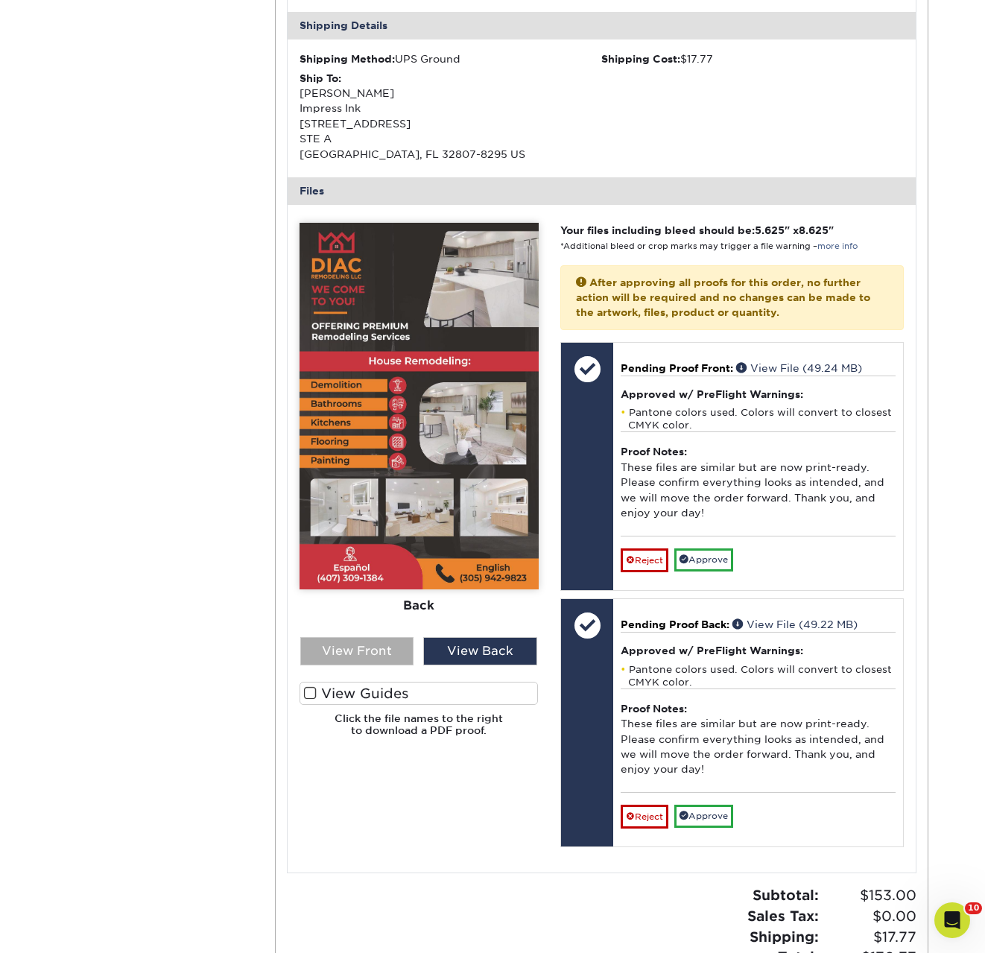
click at [375, 648] on div "View Front" at bounding box center [357, 651] width 114 height 28
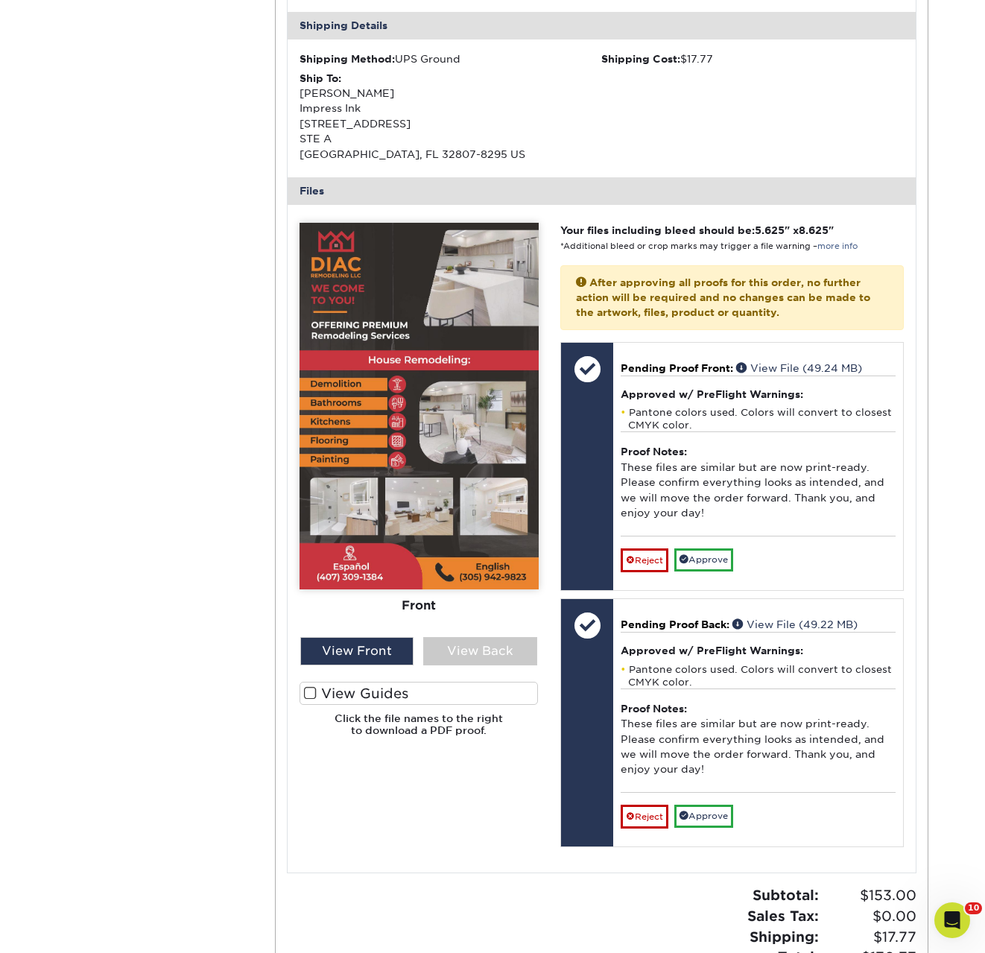
click at [408, 534] on img at bounding box center [419, 406] width 239 height 367
click at [332, 695] on label "View Guides" at bounding box center [419, 693] width 239 height 23
click at [0, 0] on input "View Guides" at bounding box center [0, 0] width 0 height 0
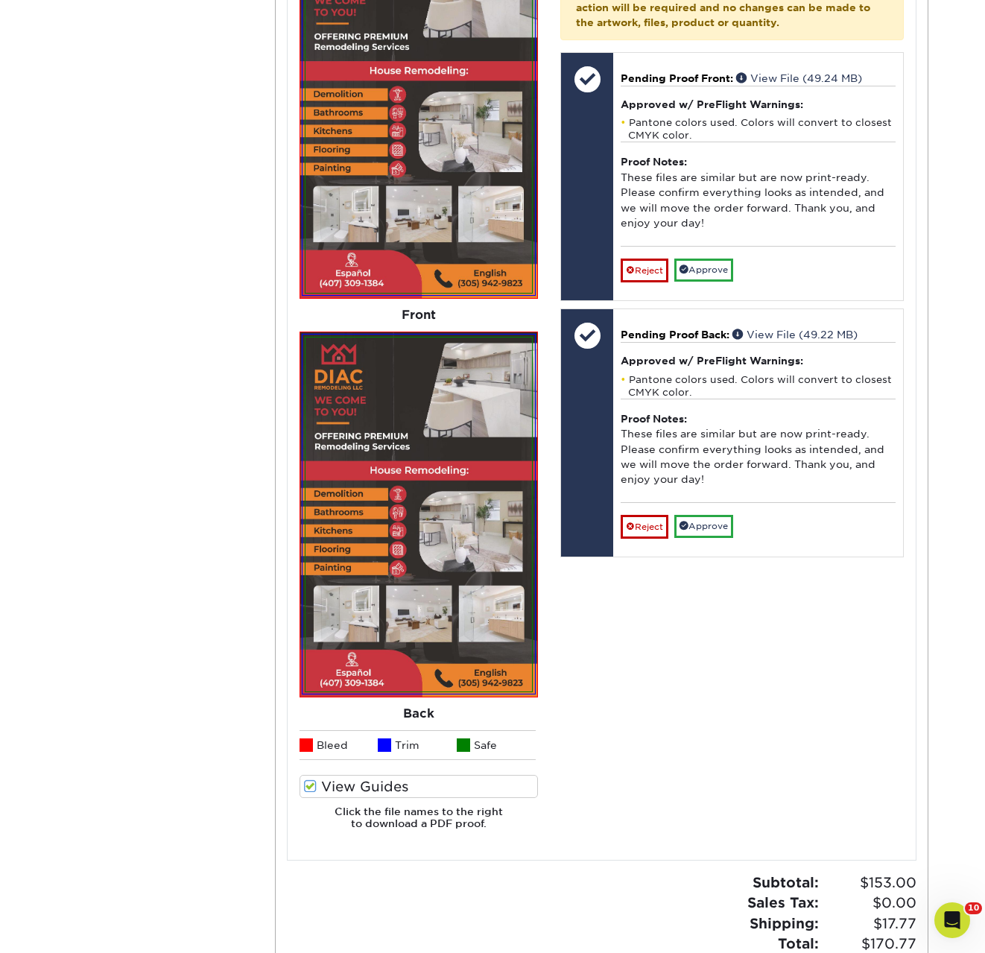
scroll to position [744, 0]
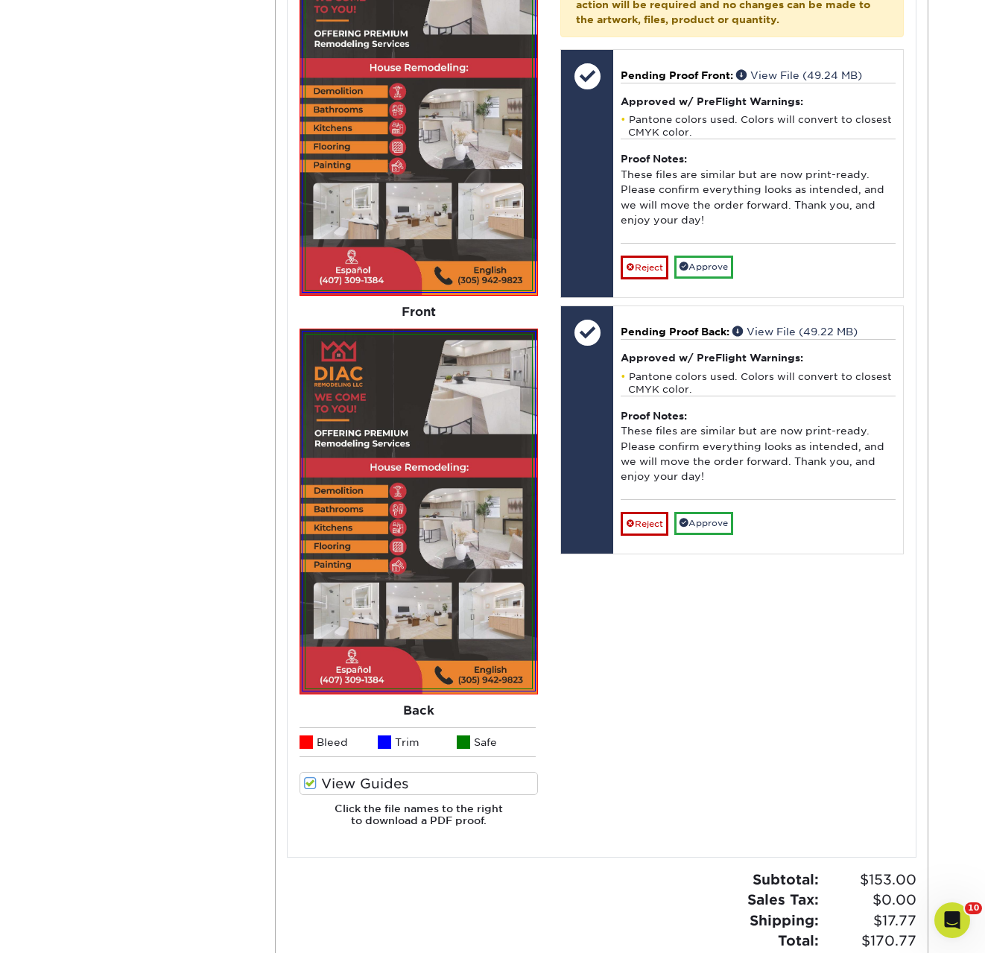
click at [349, 781] on label "View Guides" at bounding box center [419, 783] width 239 height 23
click at [0, 0] on input "View Guides" at bounding box center [0, 0] width 0 height 0
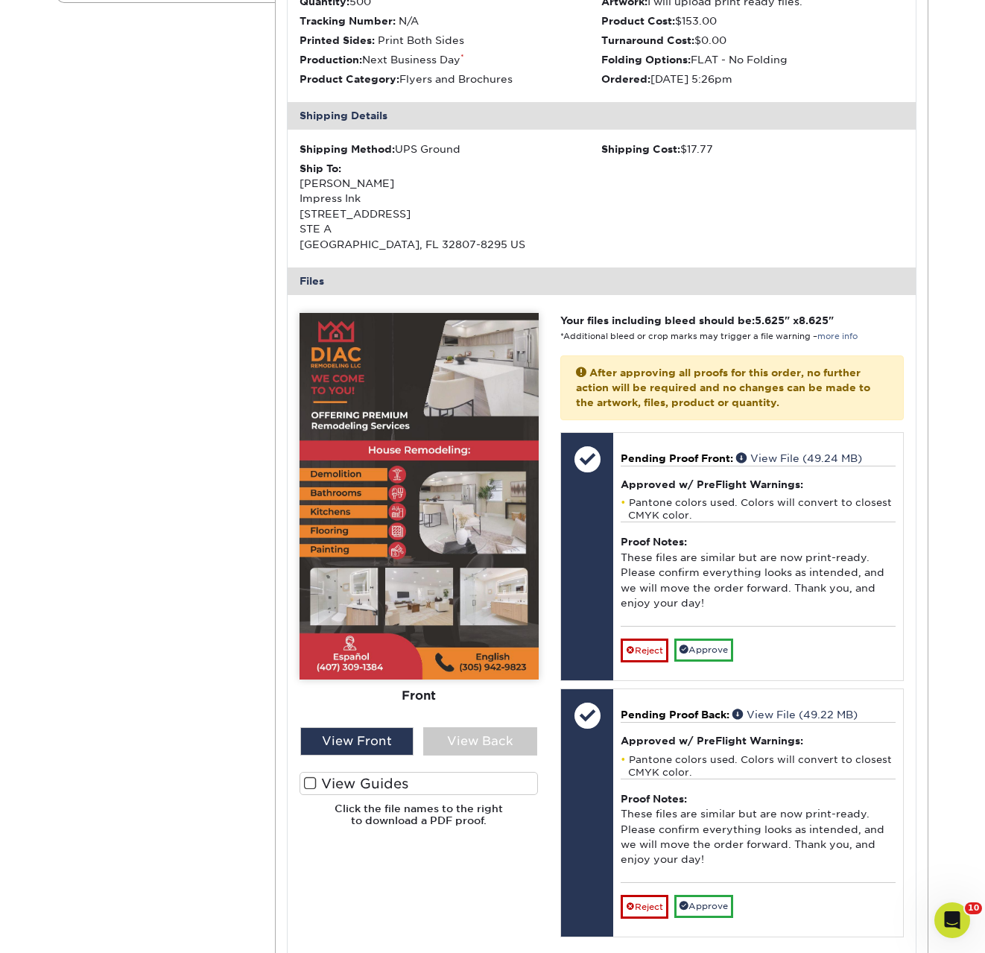
scroll to position [493, 0]
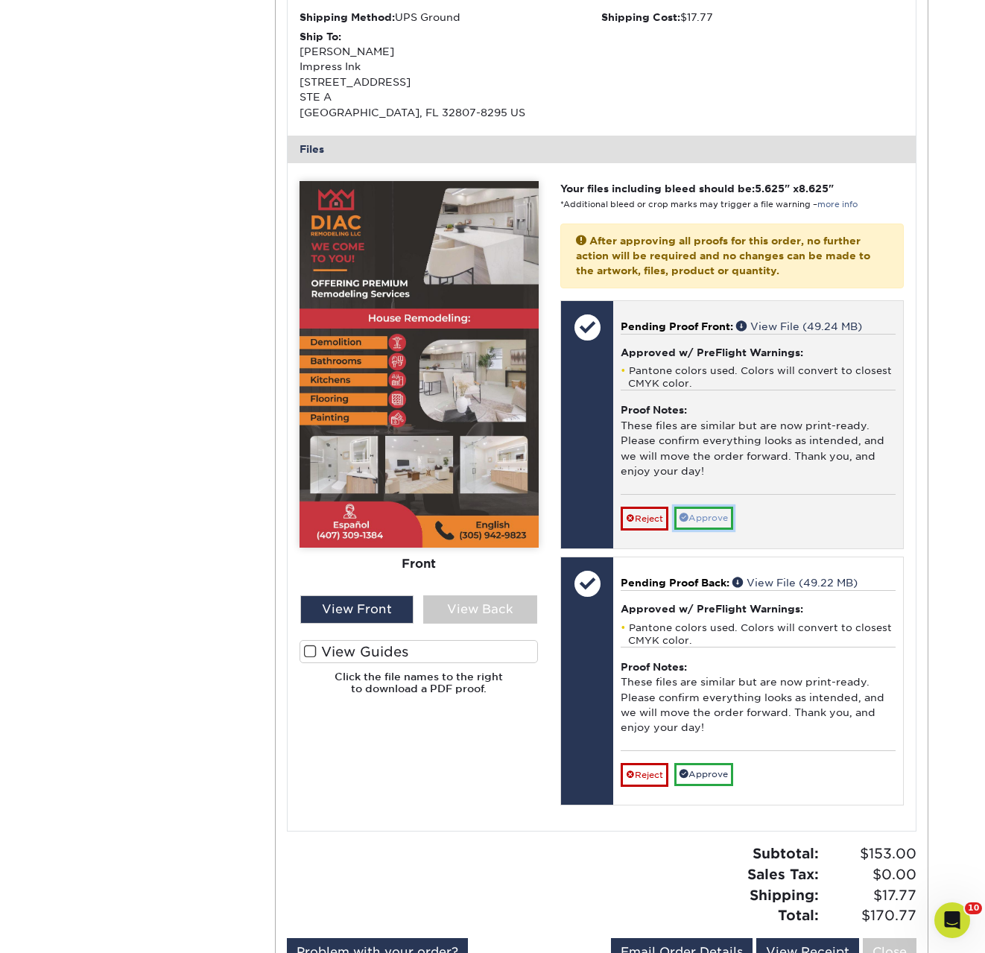
click at [713, 521] on link "Approve" at bounding box center [703, 518] width 59 height 23
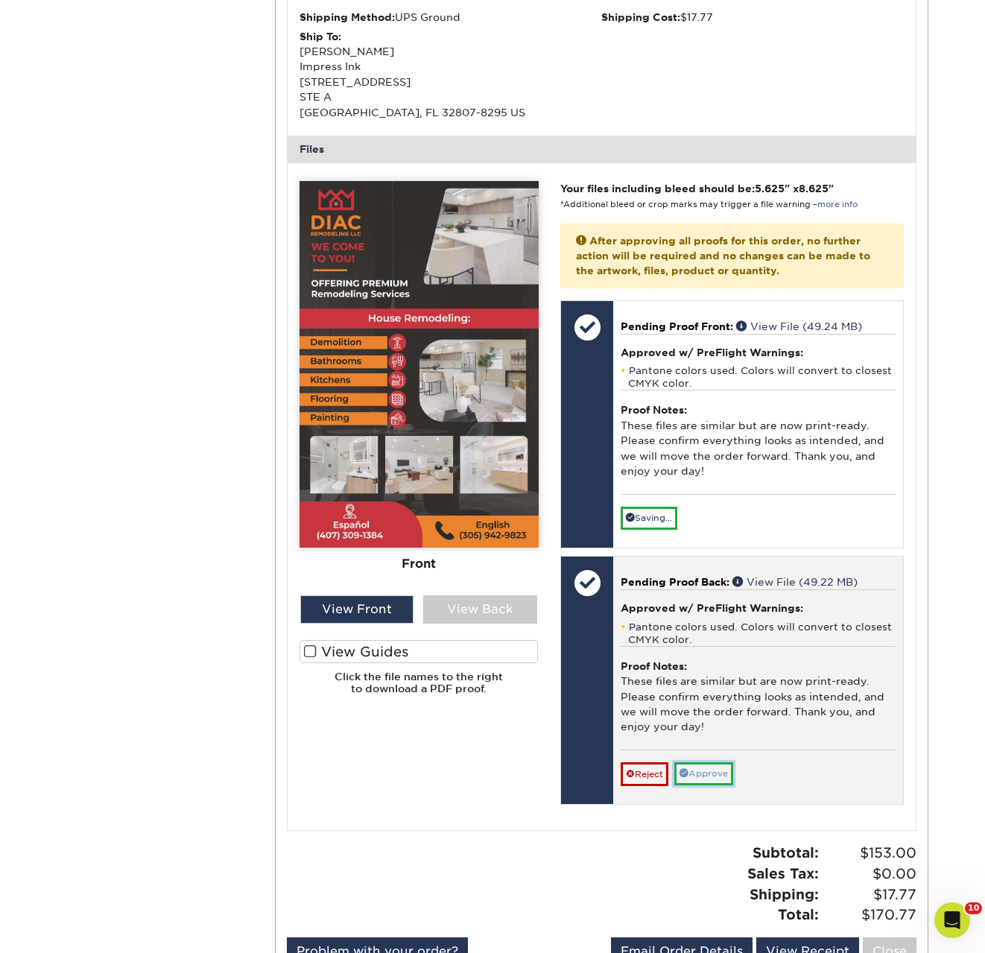
click at [695, 782] on link "Approve" at bounding box center [703, 773] width 59 height 23
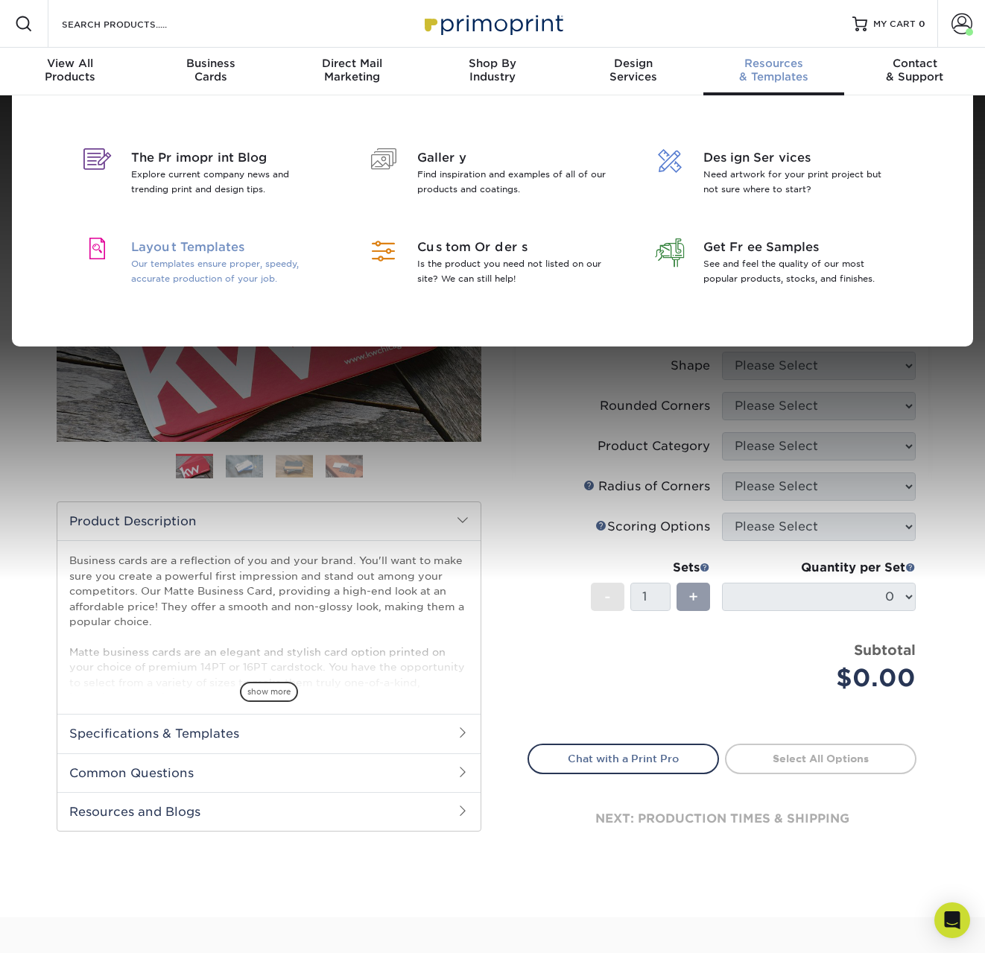
click at [208, 258] on p "Our templates ensure proper, speedy, accurate production of your job." at bounding box center [227, 271] width 193 height 30
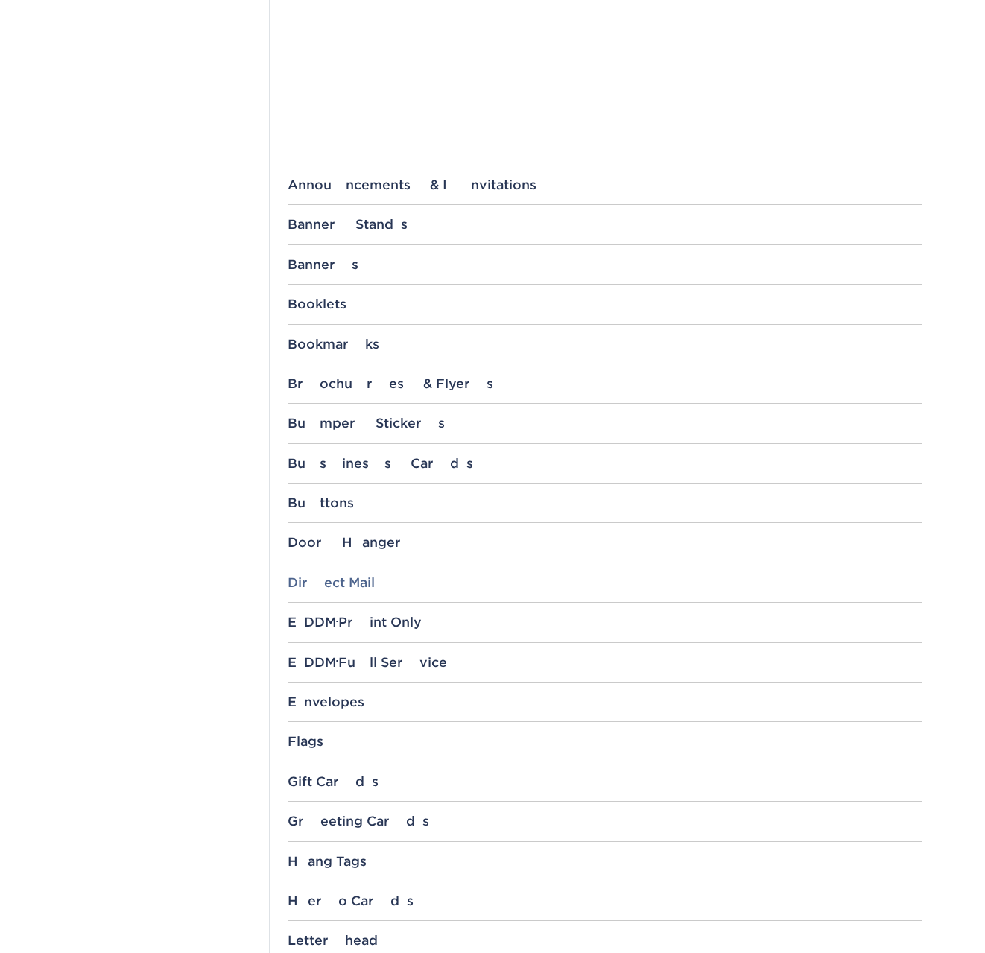
scroll to position [476, 0]
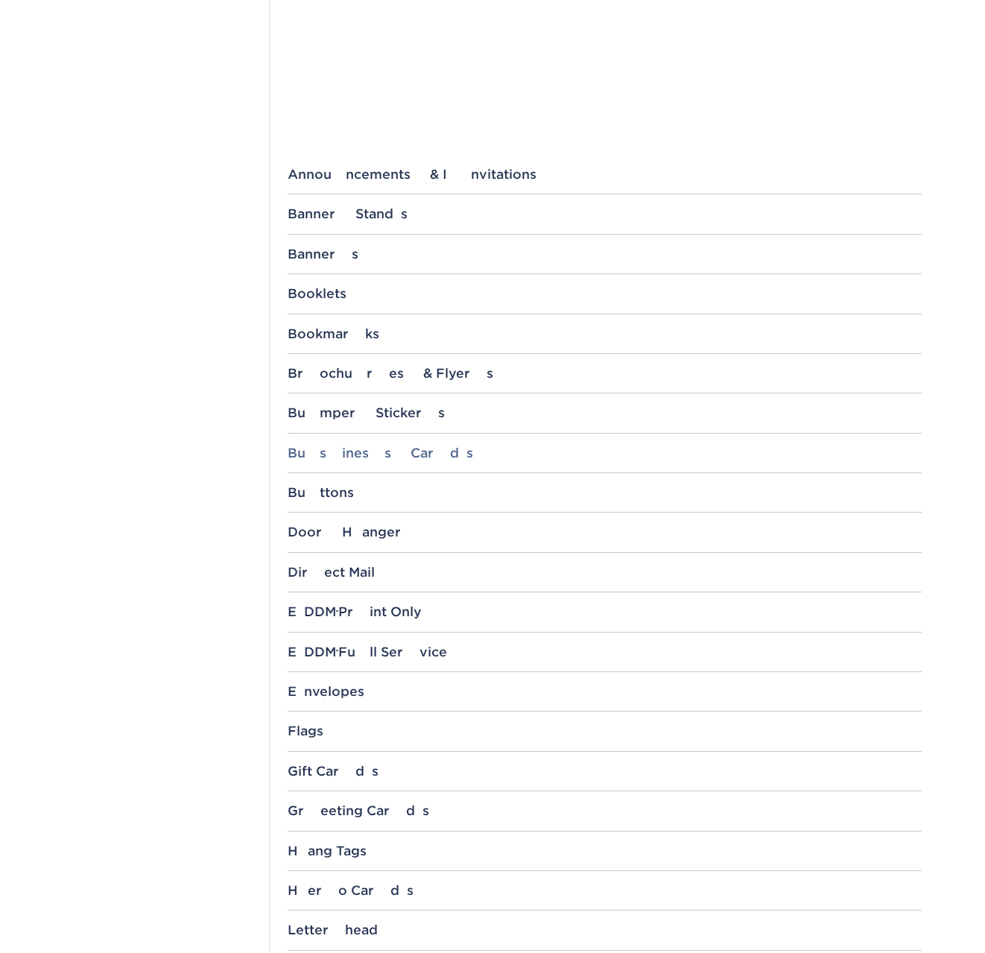
click at [375, 448] on div "Business Cards" at bounding box center [605, 453] width 634 height 15
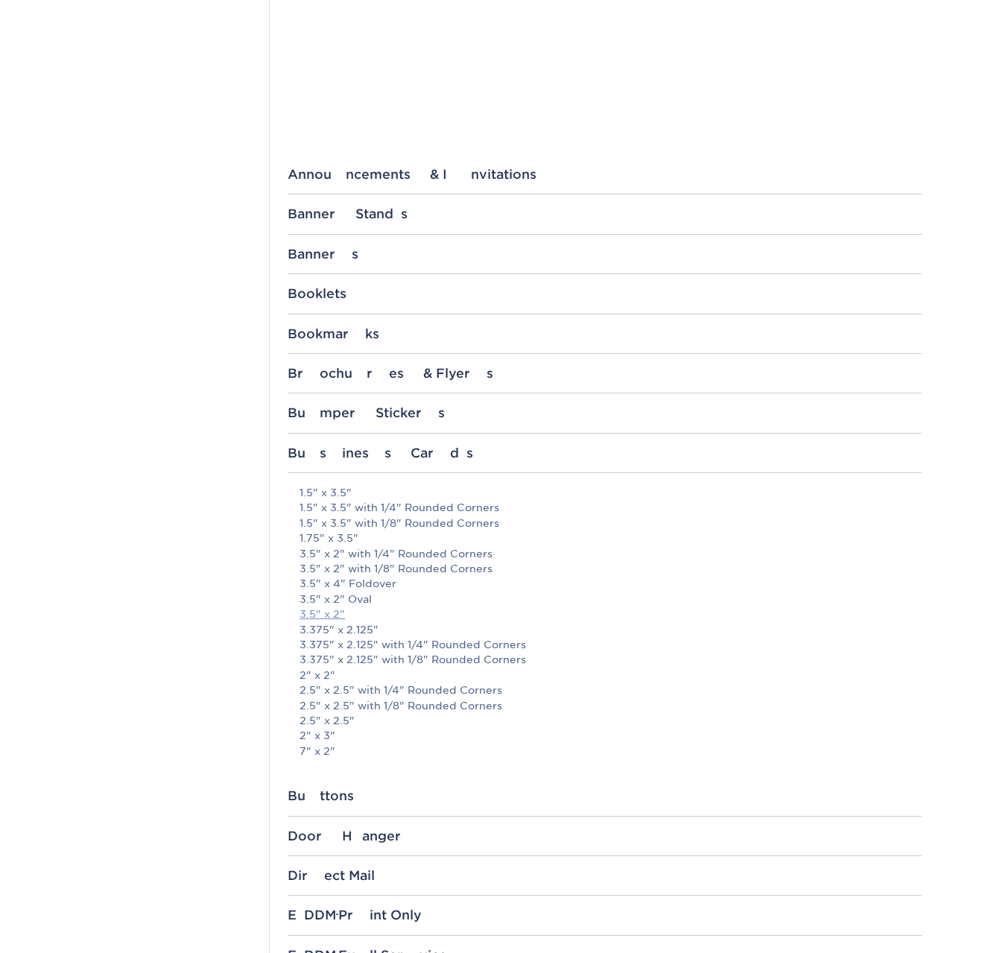
click at [329, 619] on link "3.5" x 2"" at bounding box center [322, 614] width 45 height 12
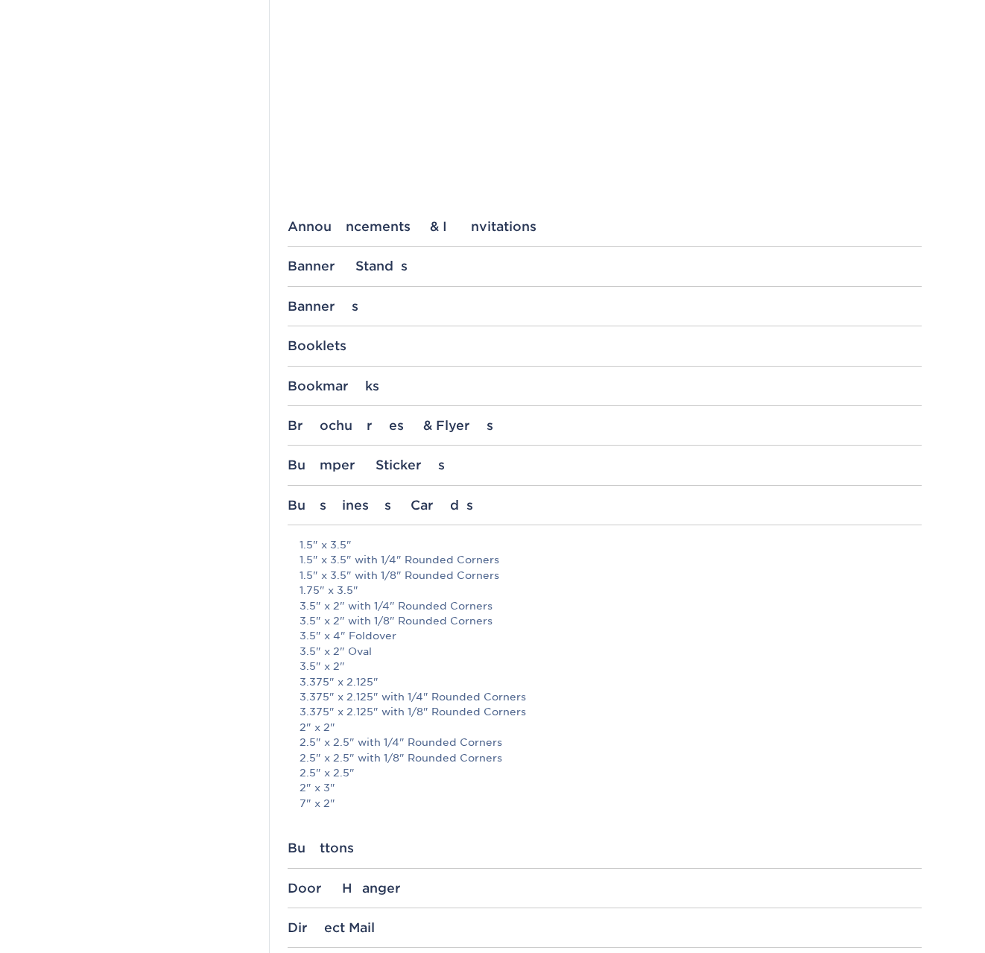
scroll to position [0, 0]
